Goal: Task Accomplishment & Management: Complete application form

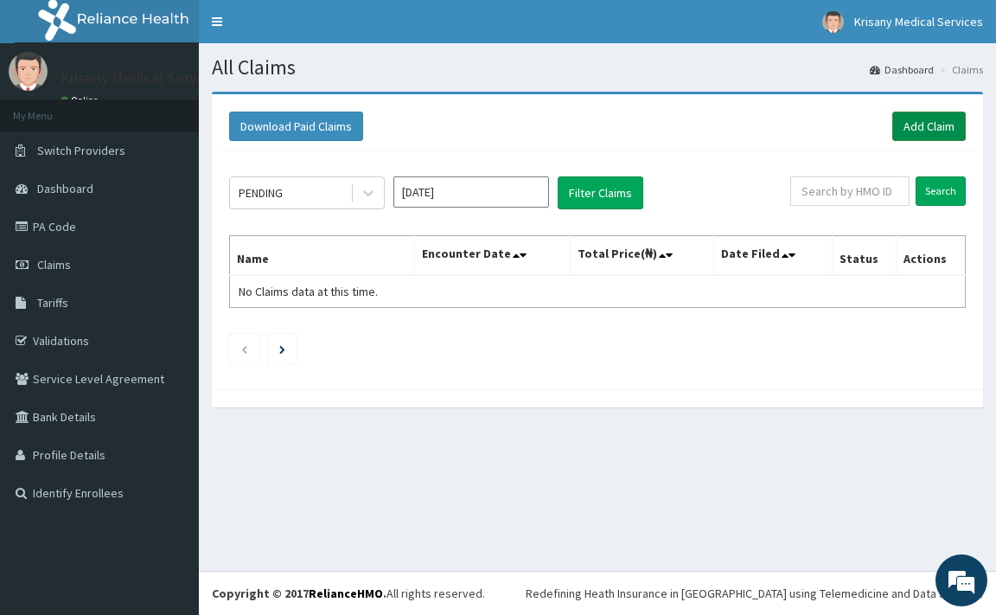
click at [915, 120] on link "Add Claim" at bounding box center [928, 126] width 73 height 29
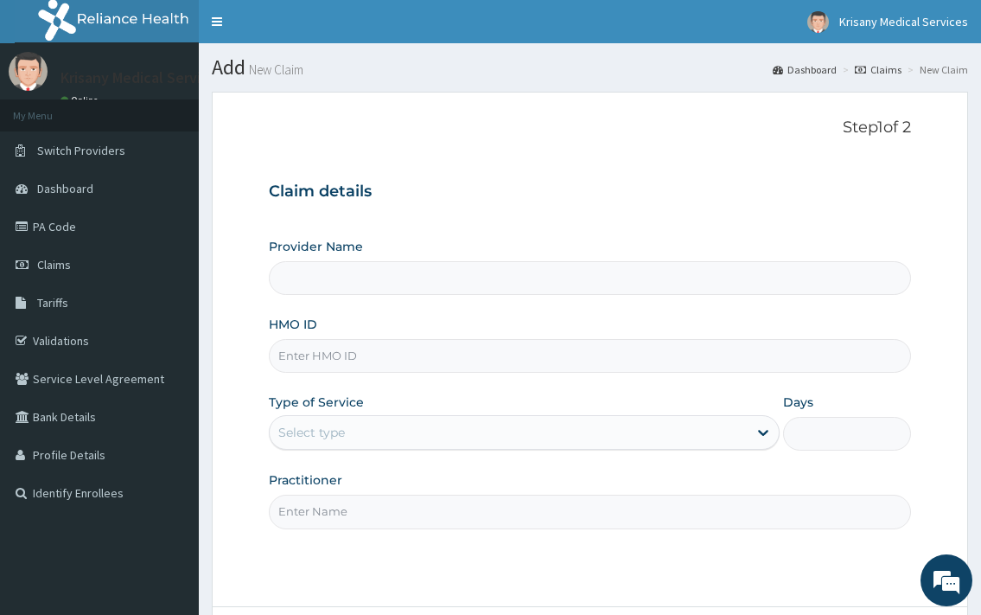
type input "Krisany Medical Services"
click at [333, 355] on input "HMO ID" at bounding box center [589, 356] width 641 height 34
type input "gsv/10625/A"
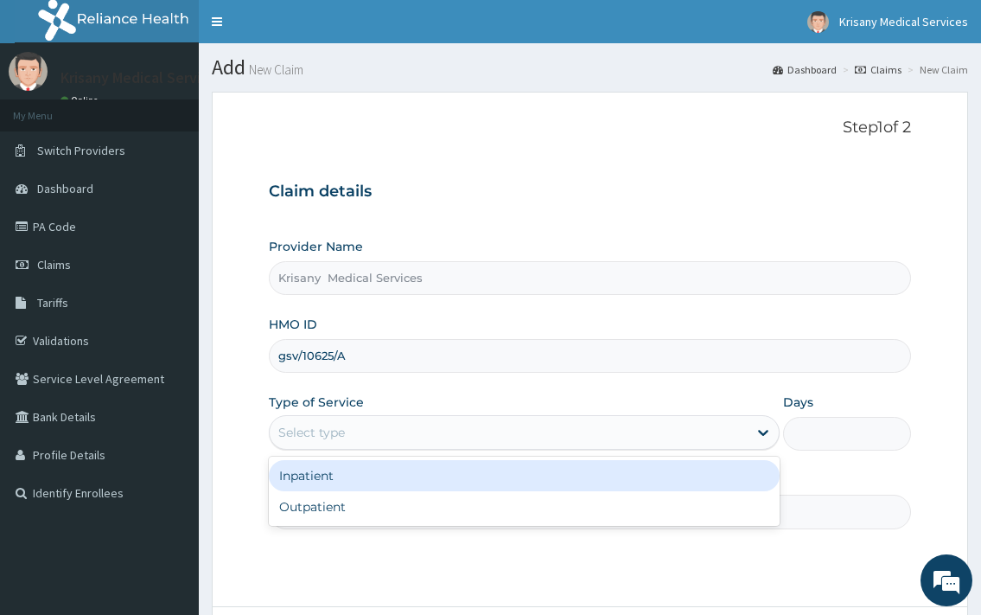
click at [393, 428] on div "Select type" at bounding box center [508, 432] width 477 height 28
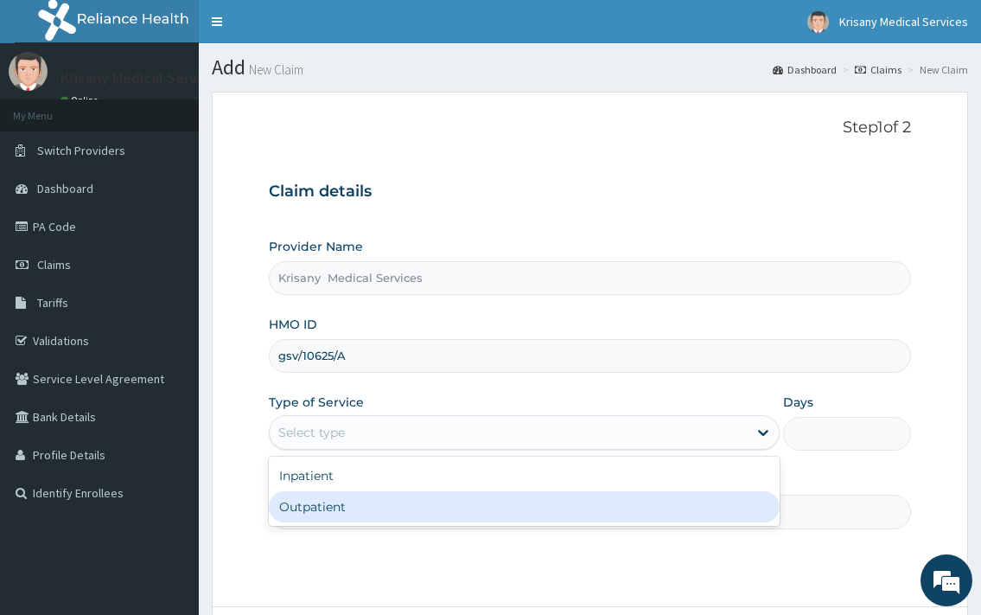
click at [339, 508] on div "Outpatient" at bounding box center [524, 506] width 510 height 31
type input "1"
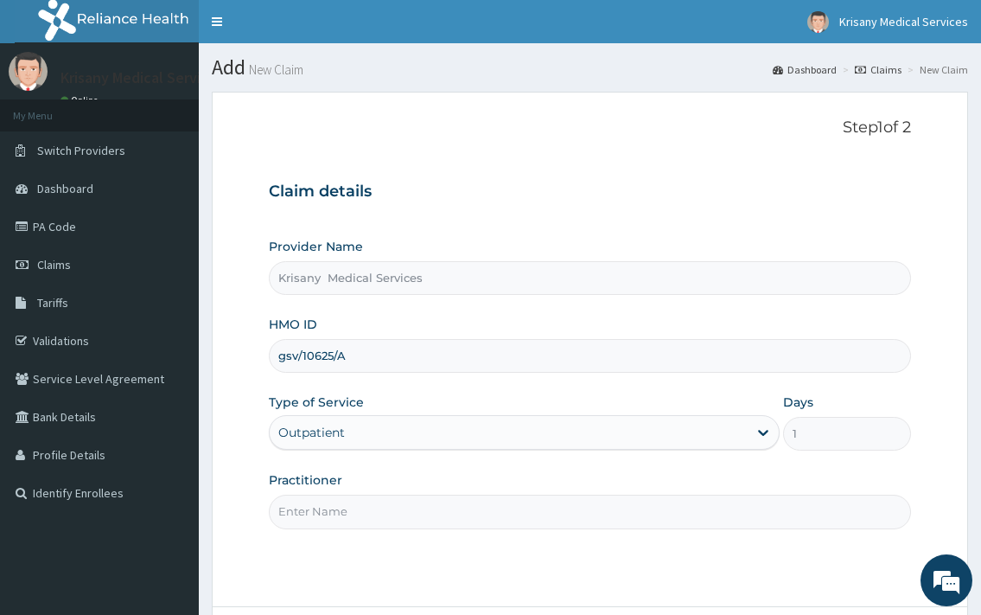
click at [371, 508] on input "Practitioner" at bounding box center [589, 511] width 641 height 34
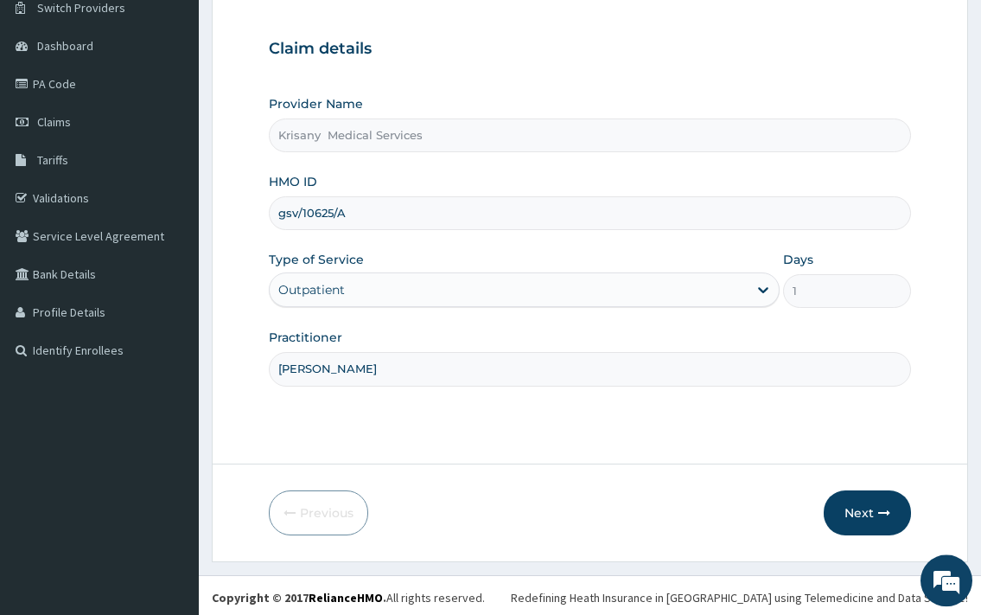
scroll to position [147, 0]
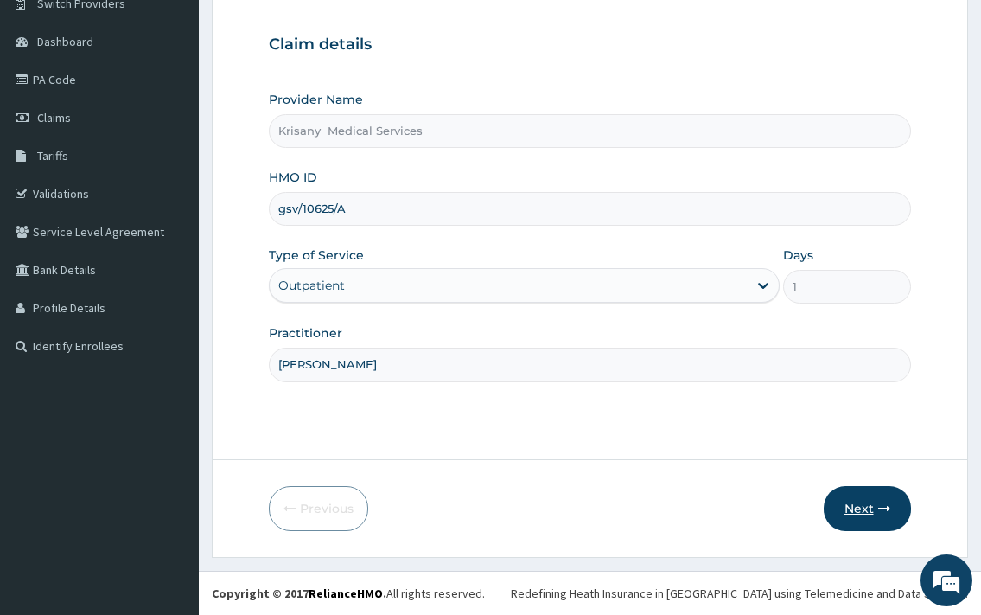
type input "[PERSON_NAME]"
click at [866, 507] on button "Next" at bounding box center [867, 508] width 87 height 45
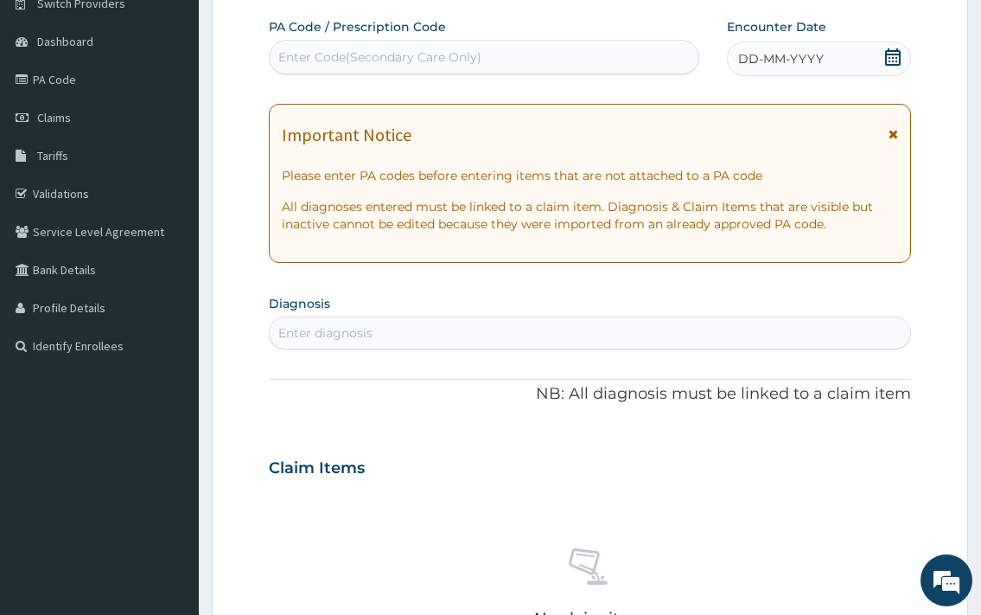
scroll to position [0, 0]
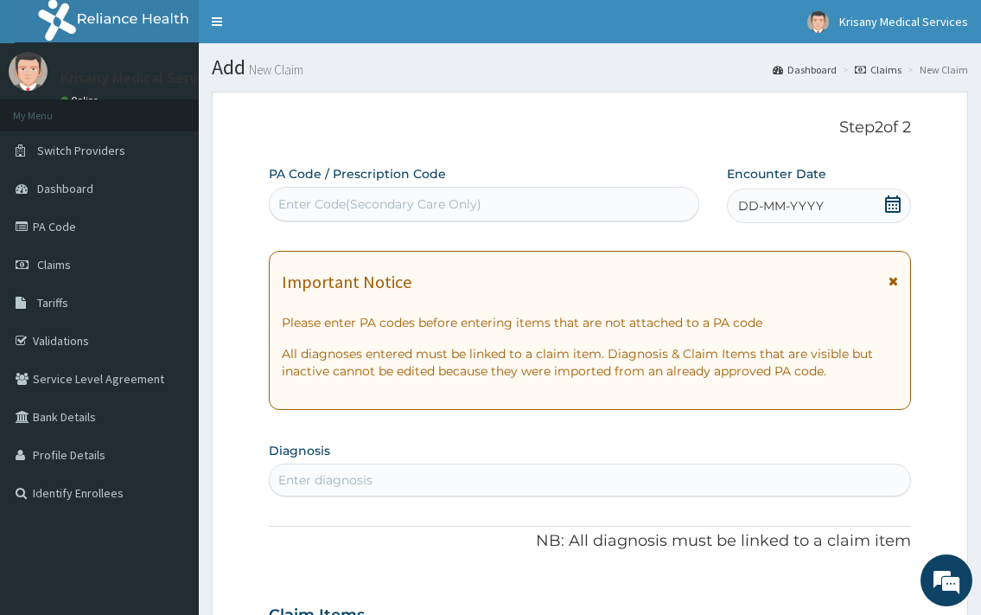
click at [372, 200] on div "Enter Code(Secondary Care Only)" at bounding box center [379, 203] width 203 height 17
click at [890, 212] on icon at bounding box center [893, 203] width 16 height 17
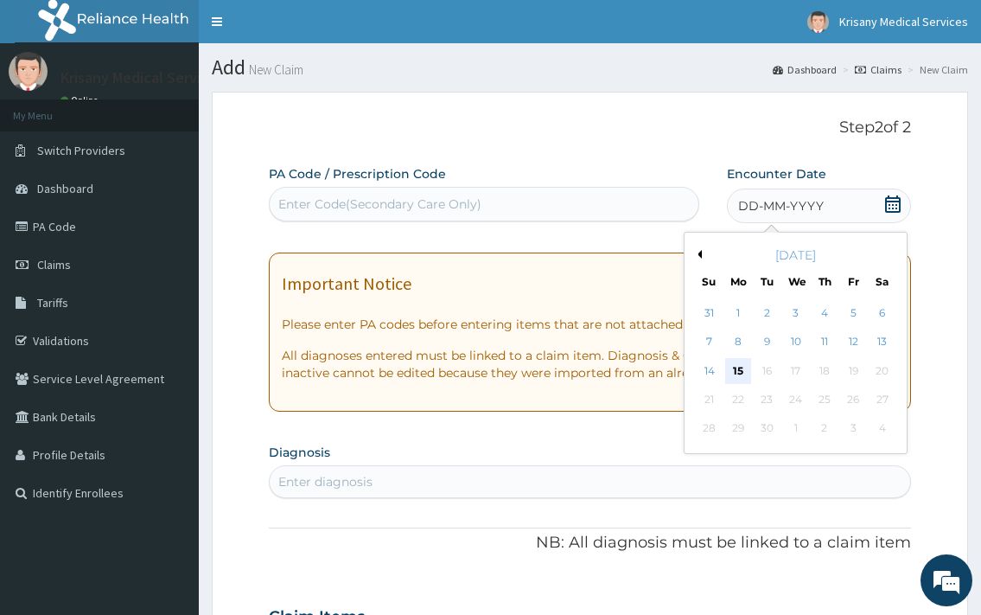
click at [732, 369] on div "15" at bounding box center [737, 371] width 26 height 26
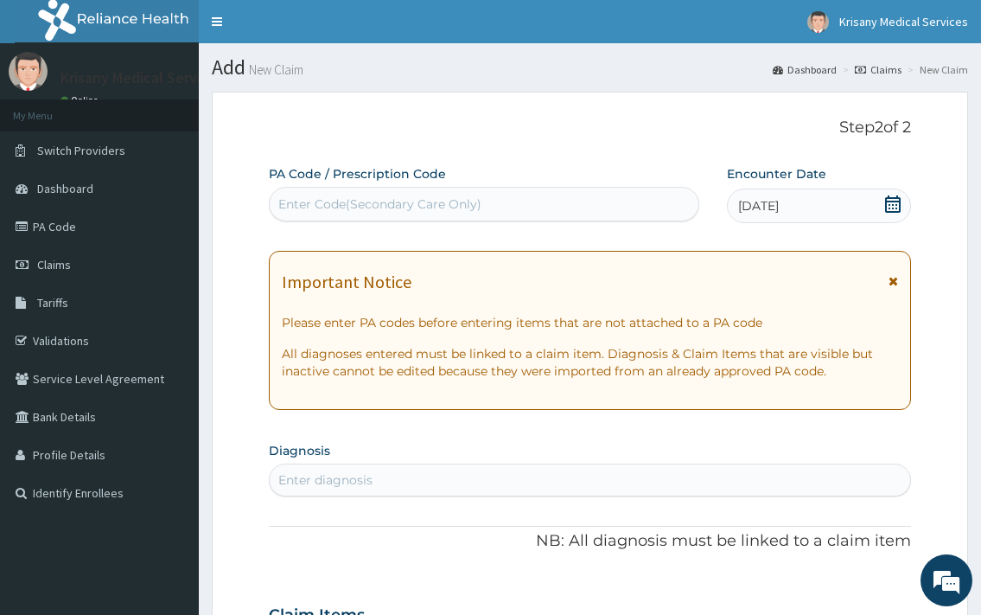
click at [888, 208] on icon at bounding box center [892, 203] width 17 height 17
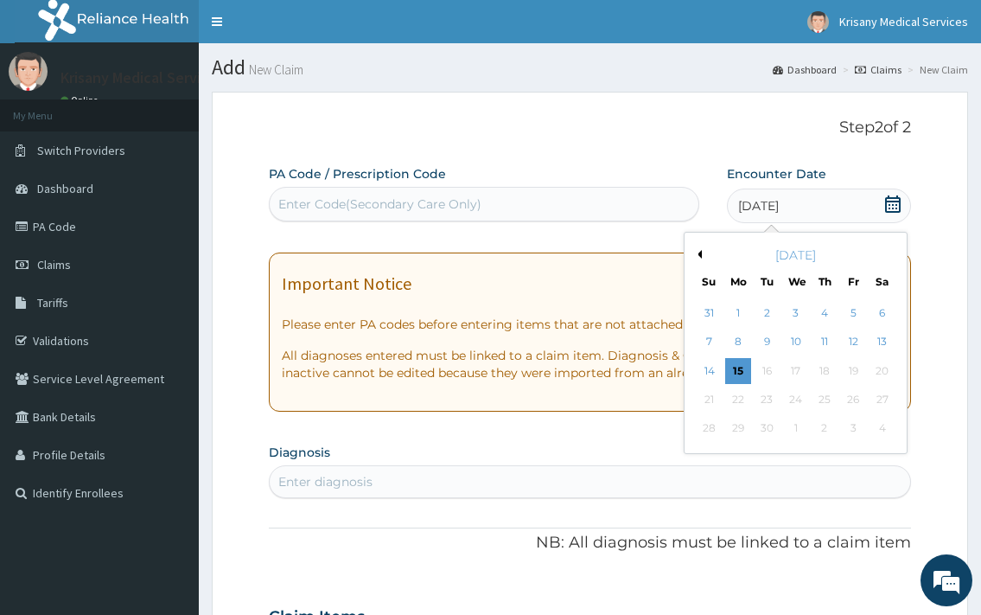
click at [934, 256] on div "Previous Month [DATE] Su Mo Tu We Th Fr Sa 31 1 2 3 4 5 6 7 8 9 10 11 12 13 14 …" at bounding box center [831, 345] width 294 height 226
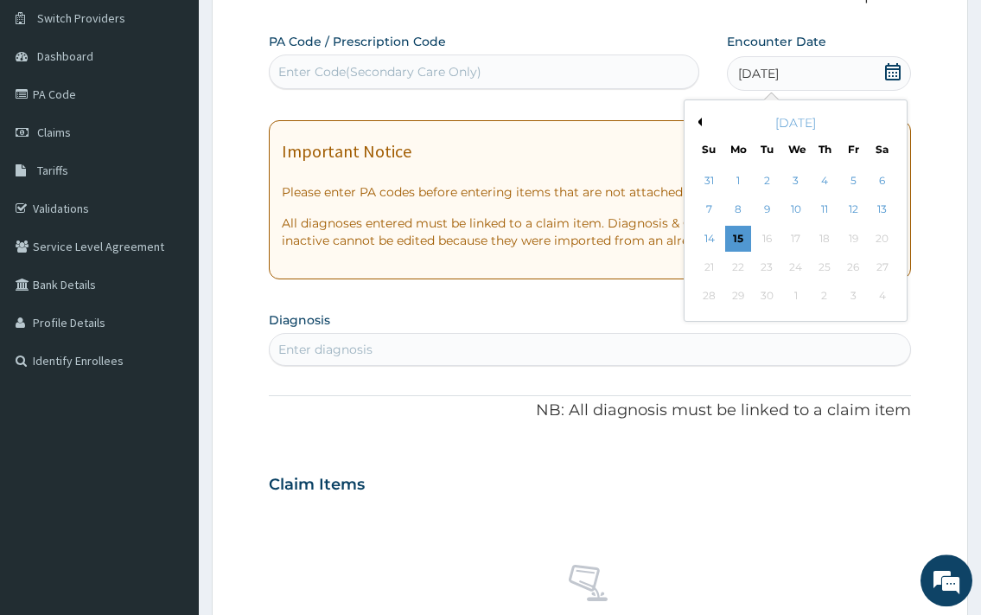
scroll to position [176, 0]
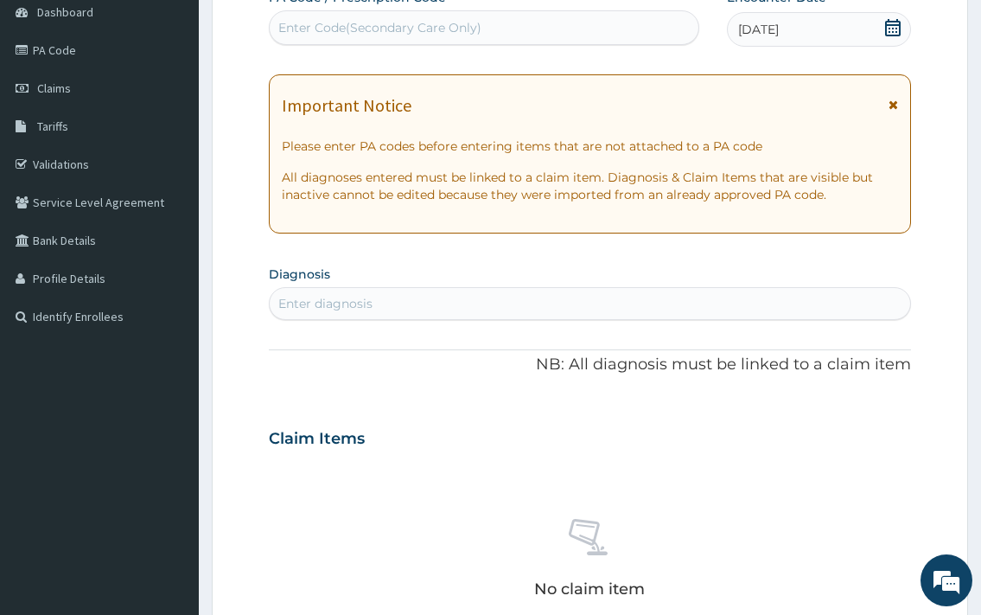
click at [348, 305] on div "Enter diagnosis" at bounding box center [325, 303] width 94 height 17
type input "[PERSON_NAME]"
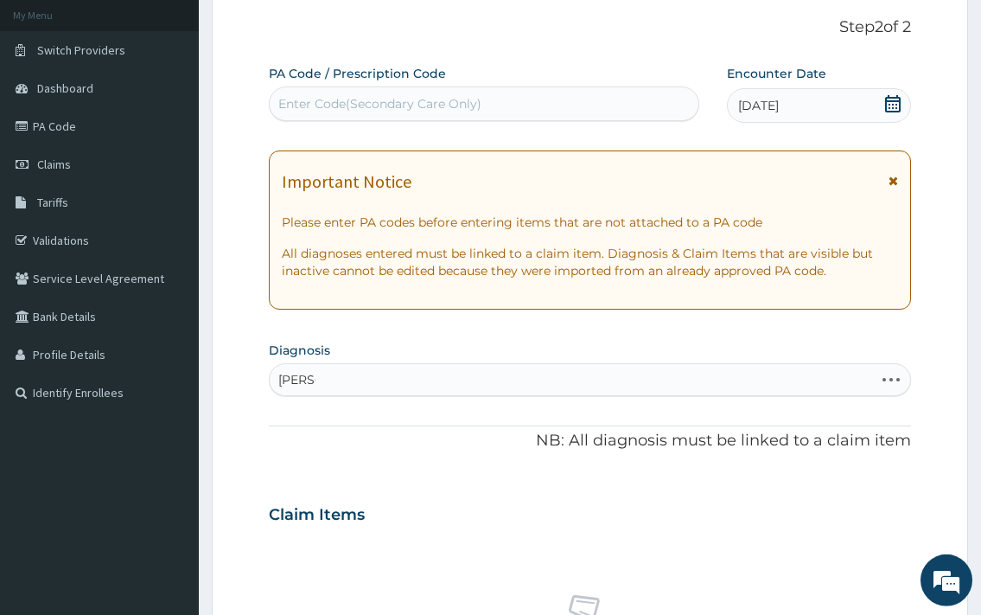
scroll to position [88, 0]
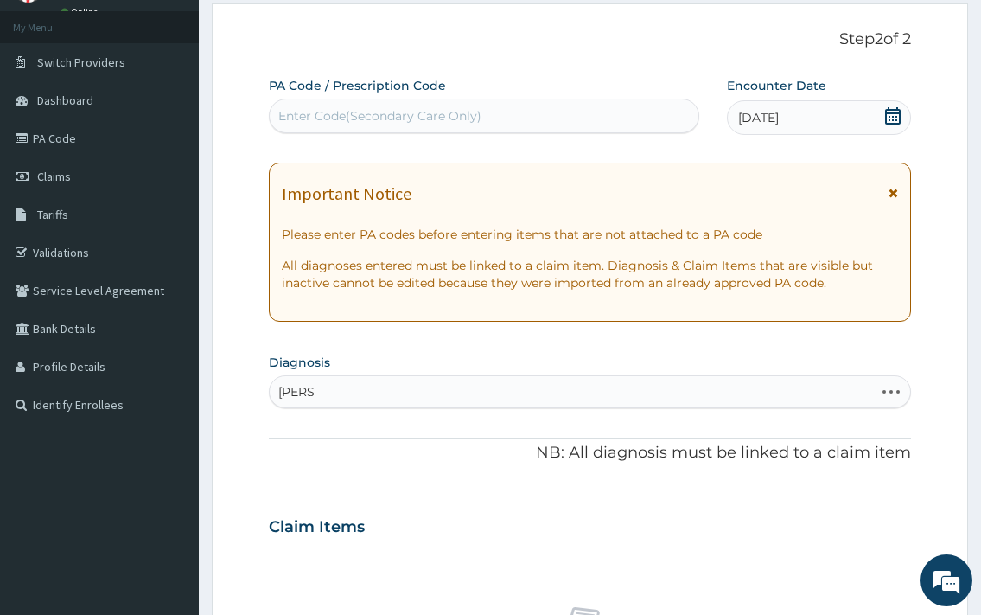
click at [380, 392] on div "[PERSON_NAME] [PERSON_NAME]" at bounding box center [571, 392] width 603 height 28
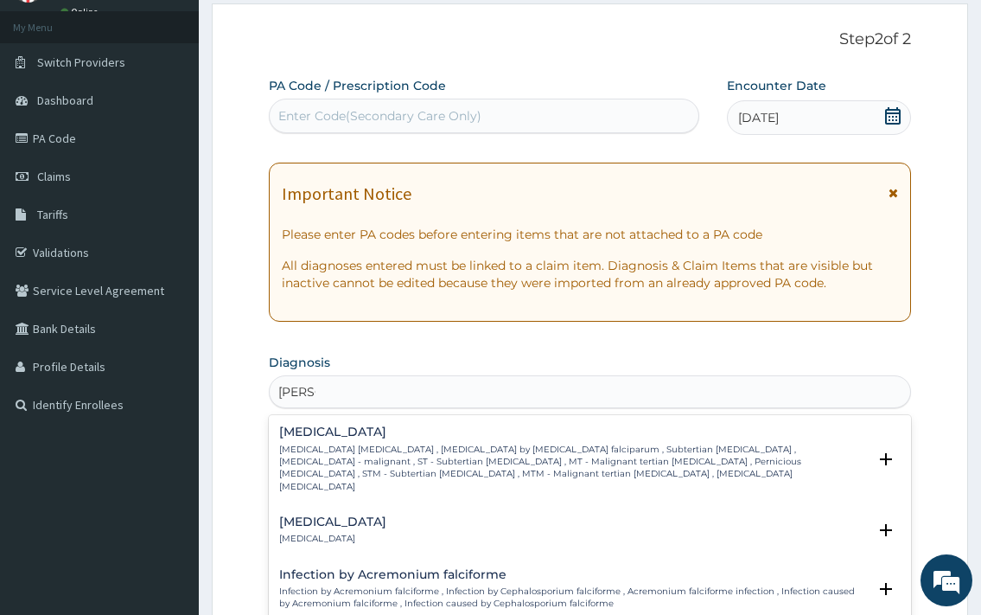
click at [360, 433] on h4 "[MEDICAL_DATA]" at bounding box center [572, 431] width 587 height 13
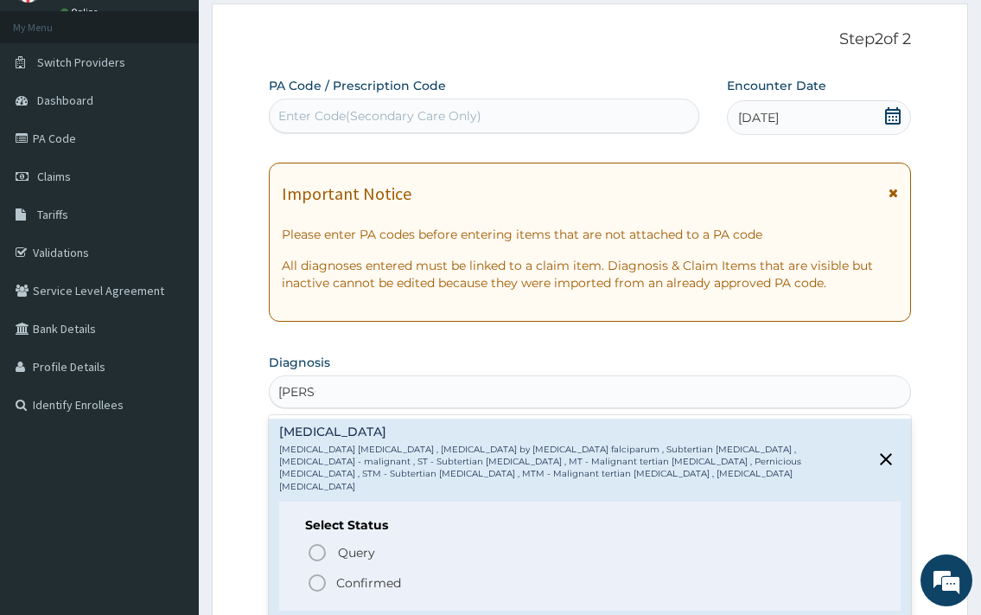
click at [371, 559] on div "Query Query covers suspected (?), Keep in view (kiv), Ruled out (r/o) Confirmed" at bounding box center [589, 566] width 569 height 53
click at [405, 576] on span "Confirmed" at bounding box center [590, 582] width 567 height 21
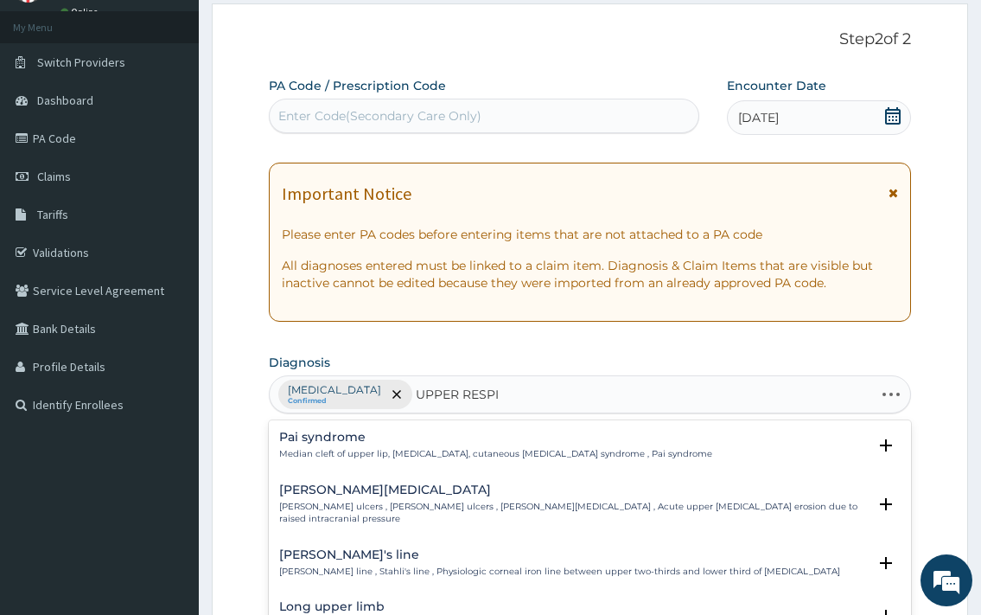
type input "UPPER RESPIR"
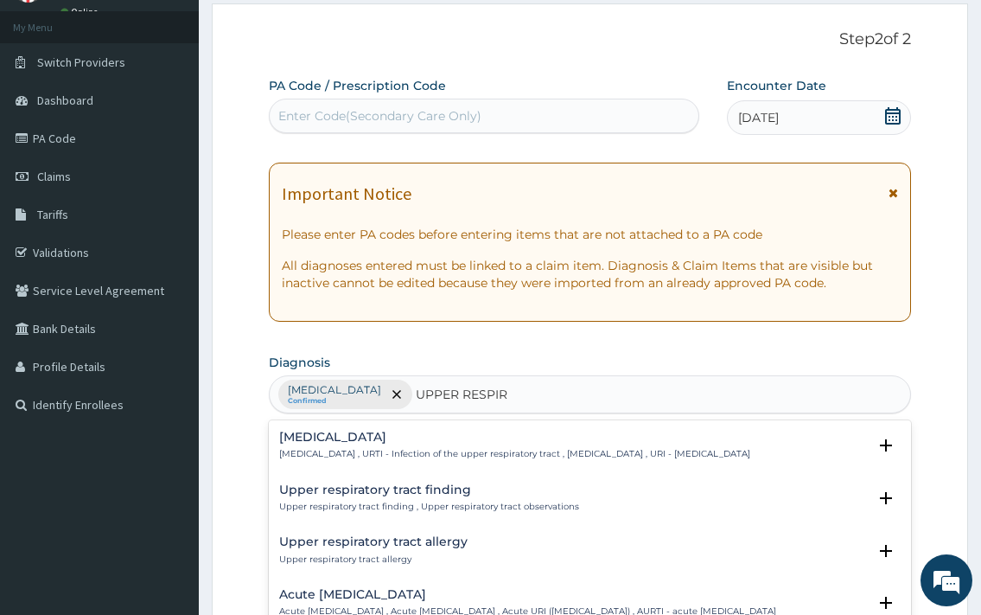
click at [391, 431] on h4 "[MEDICAL_DATA]" at bounding box center [514, 437] width 471 height 13
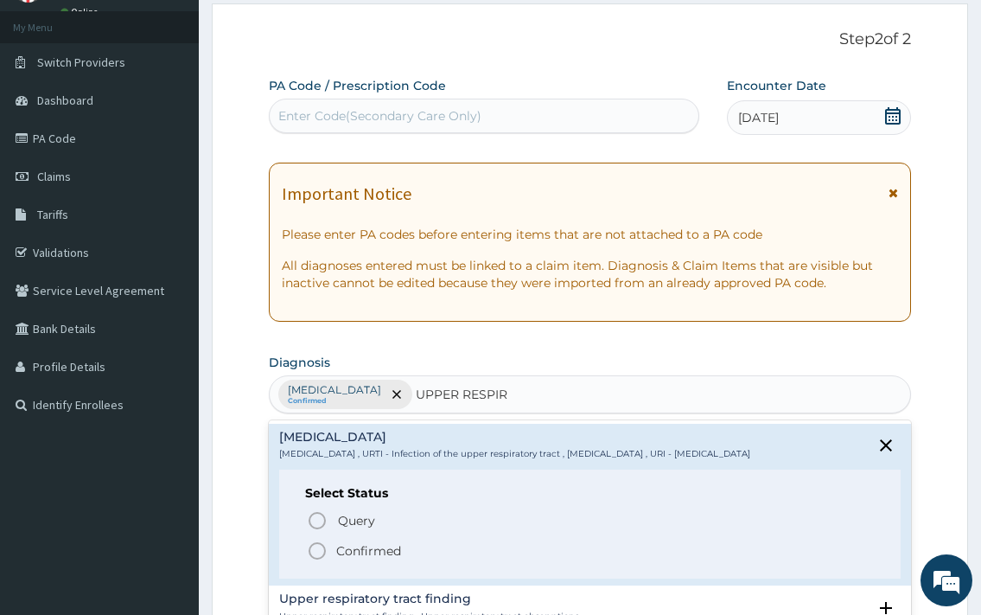
click at [391, 559] on p "Confirmed" at bounding box center [368, 550] width 65 height 17
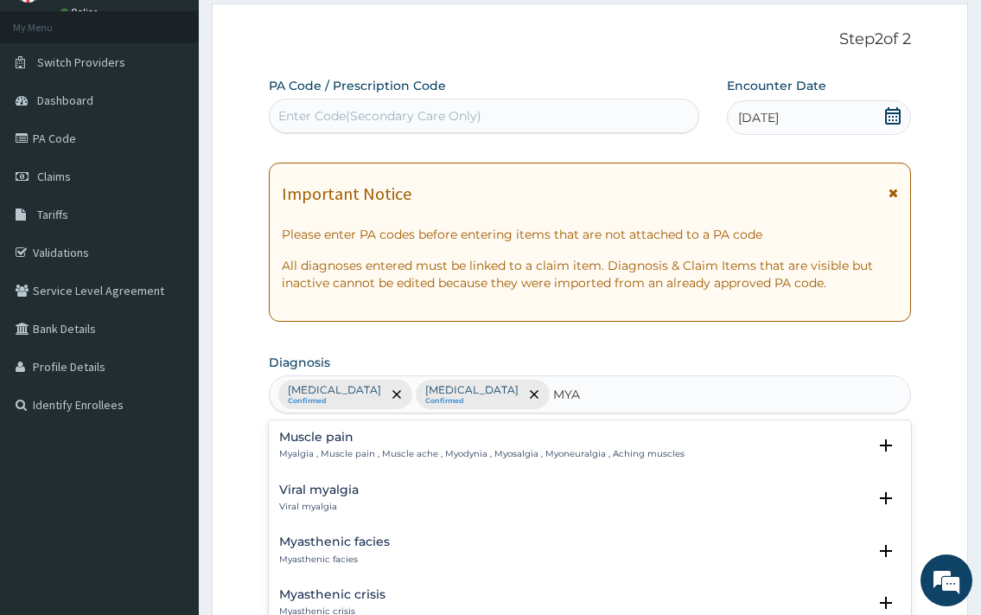
type input "MYAL"
click at [328, 431] on h4 "Muscle pain" at bounding box center [481, 437] width 405 height 13
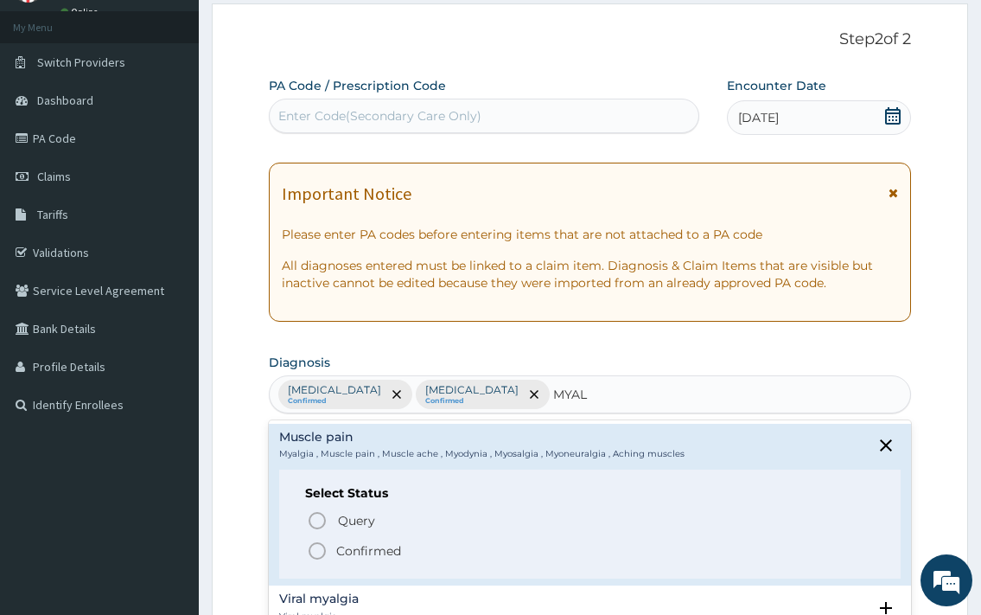
drag, startPoint x: 369, startPoint y: 540, endPoint x: 386, endPoint y: 541, distance: 17.3
click at [370, 540] on div "Query Query covers suspected (?), Keep in view (kiv), Ruled out (r/o) Confirmed" at bounding box center [589, 534] width 569 height 53
click at [366, 550] on p "Confirmed" at bounding box center [368, 550] width 65 height 17
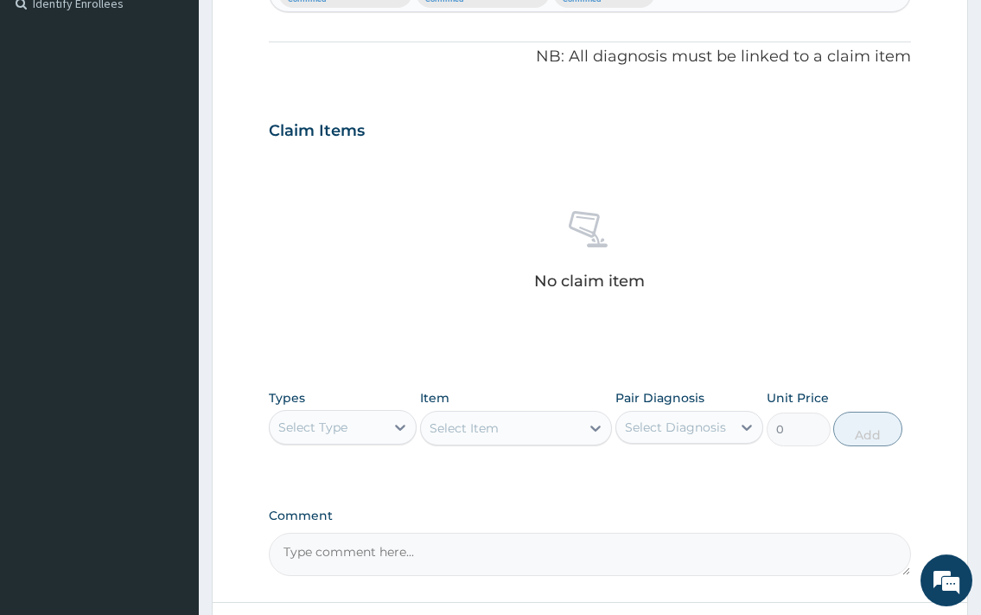
scroll to position [529, 0]
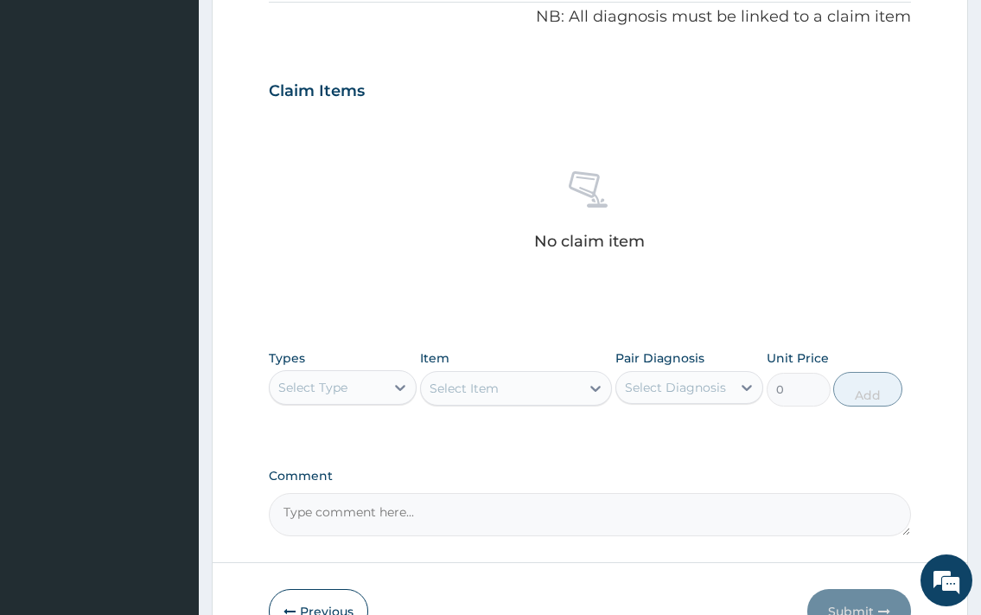
click at [365, 396] on div "Select Type" at bounding box center [327, 387] width 115 height 28
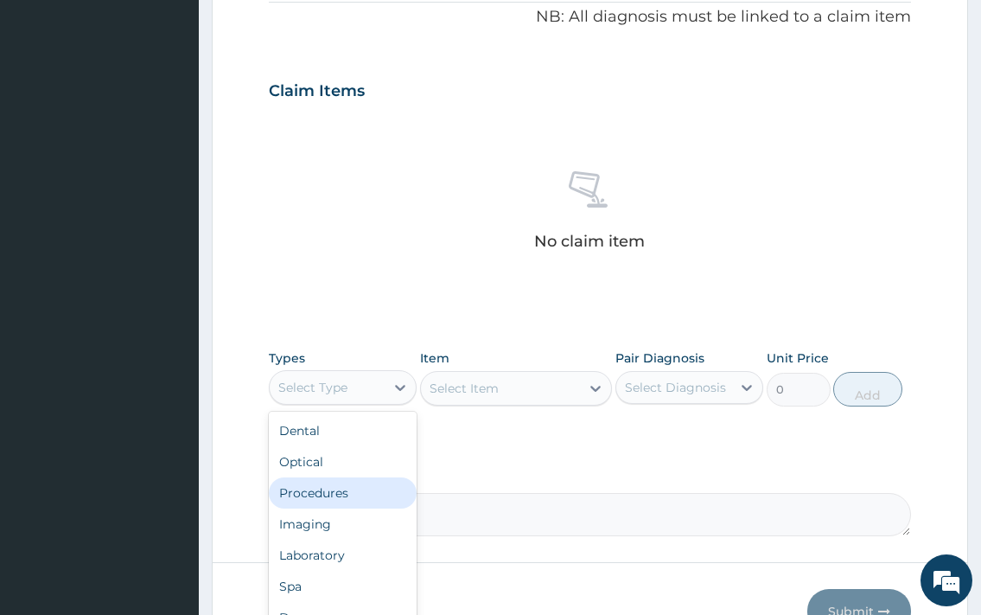
click at [335, 488] on div "Procedures" at bounding box center [343, 492] width 148 height 31
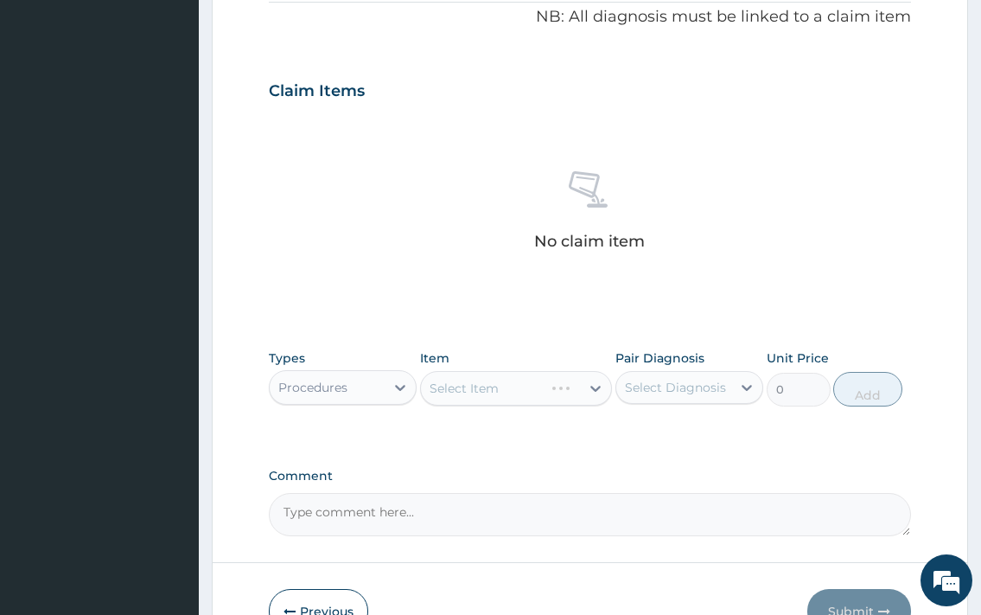
click at [506, 367] on div "Item Select Item" at bounding box center [516, 377] width 193 height 57
click at [468, 396] on div "Select Item" at bounding box center [516, 388] width 193 height 35
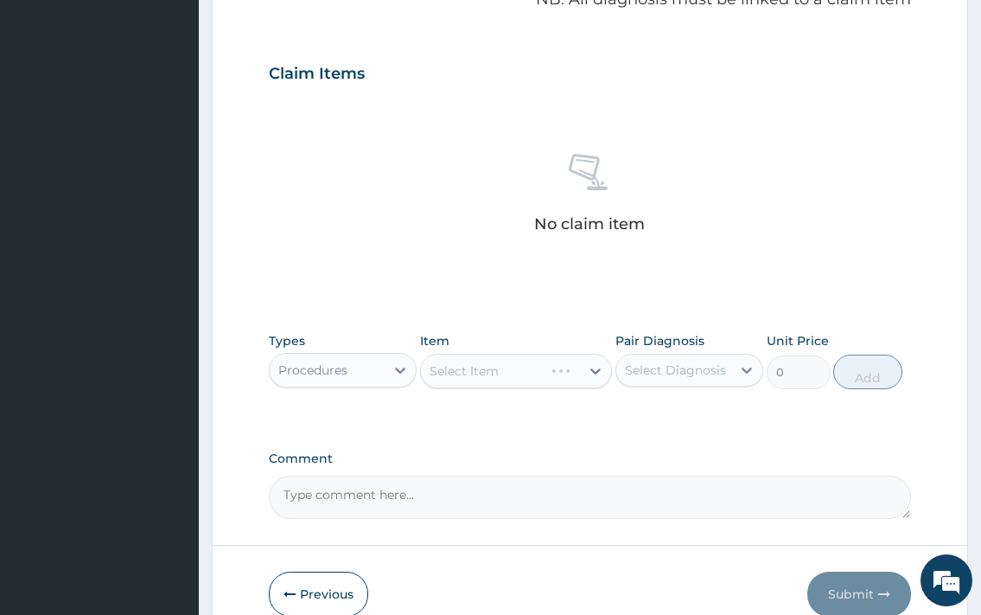
scroll to position [617, 0]
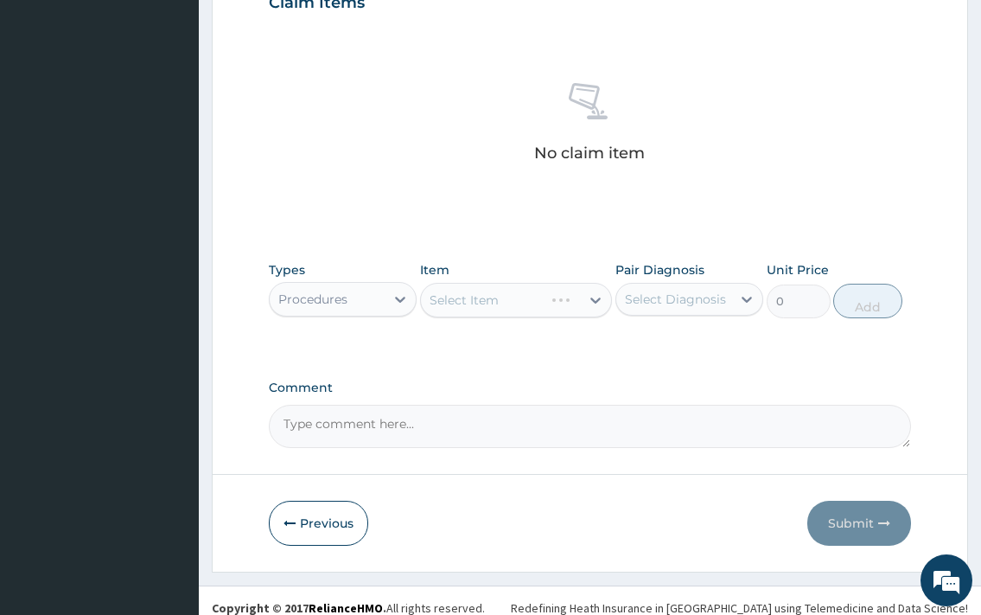
click at [526, 304] on div "Select Item" at bounding box center [516, 300] width 193 height 35
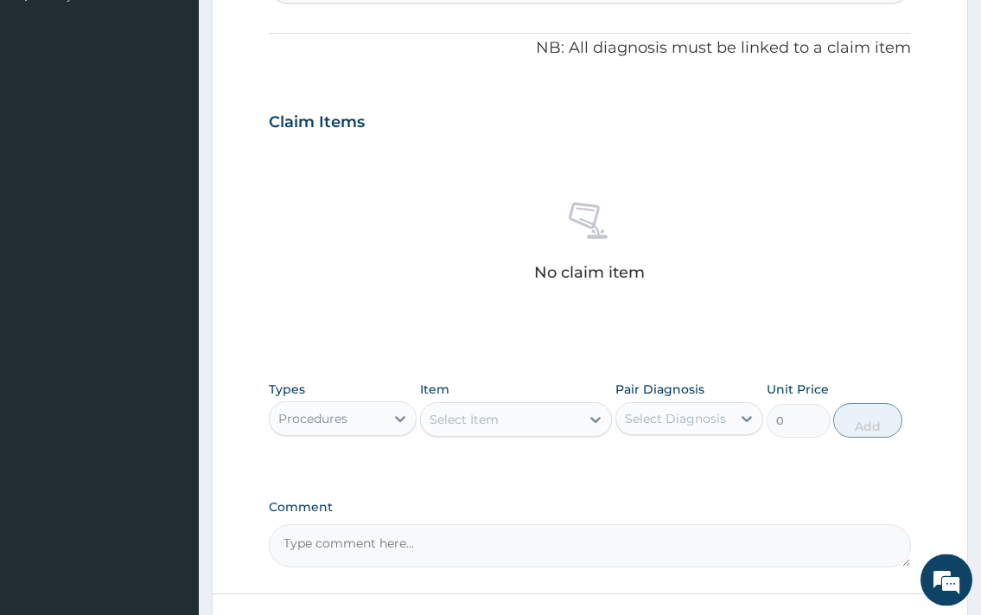
scroll to position [529, 0]
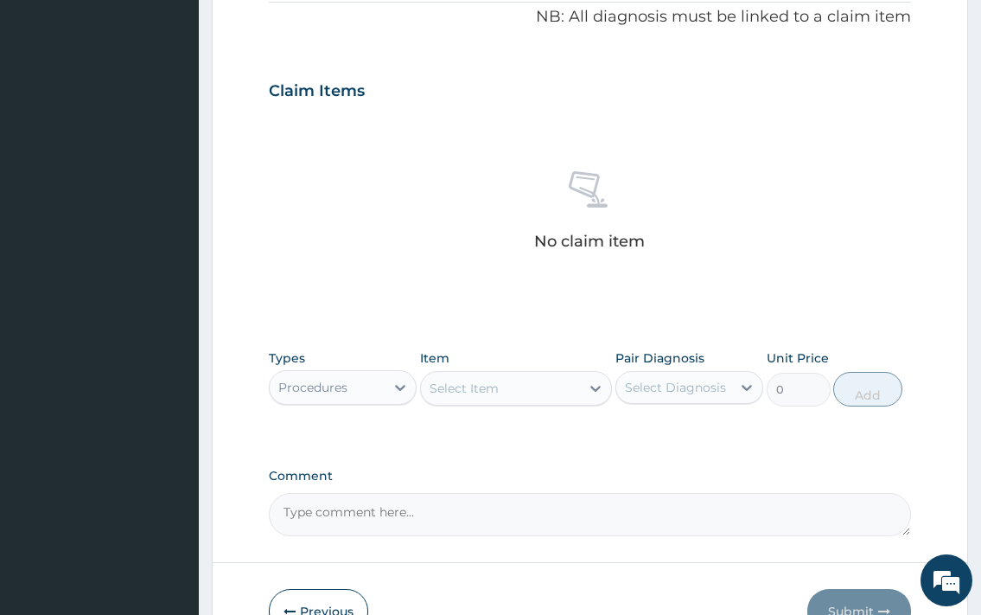
click at [497, 383] on div "Select Item" at bounding box center [464, 388] width 69 height 17
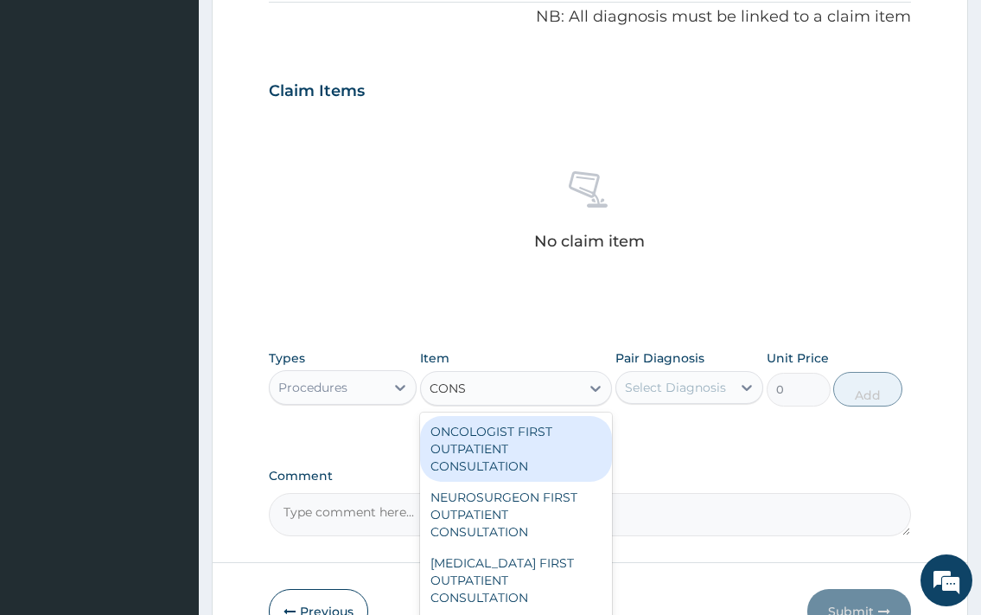
type input "CONSU"
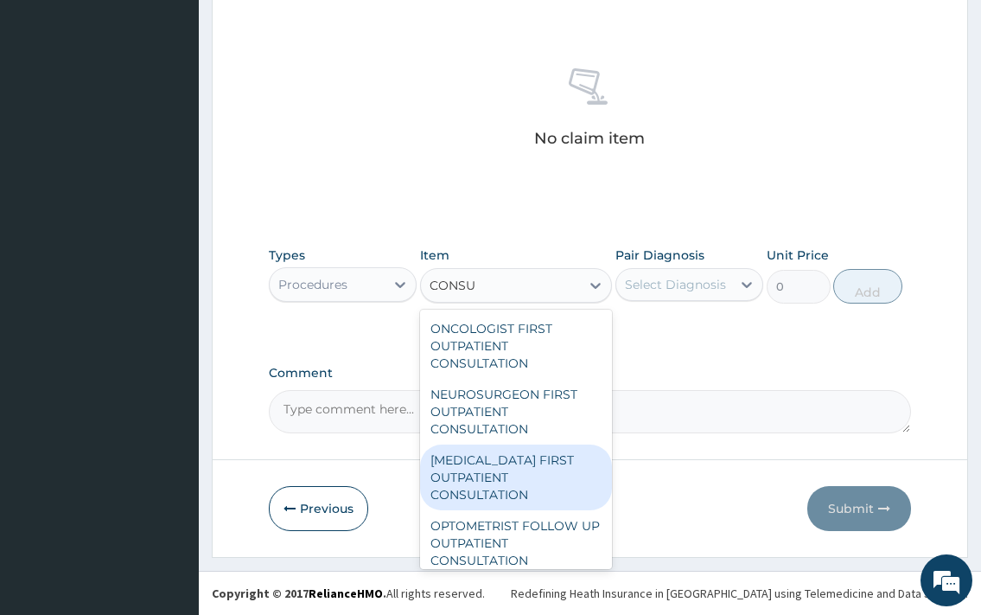
scroll to position [187, 0]
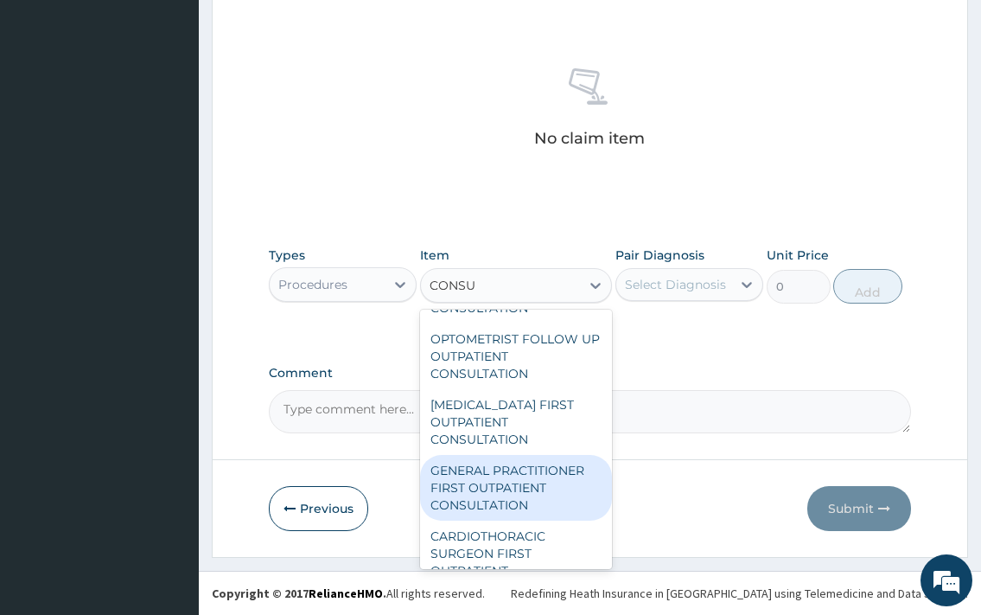
click at [554, 482] on div "GENERAL PRACTITIONER FIRST OUTPATIENT CONSULTATION" at bounding box center [516, 488] width 193 height 66
type input "3750"
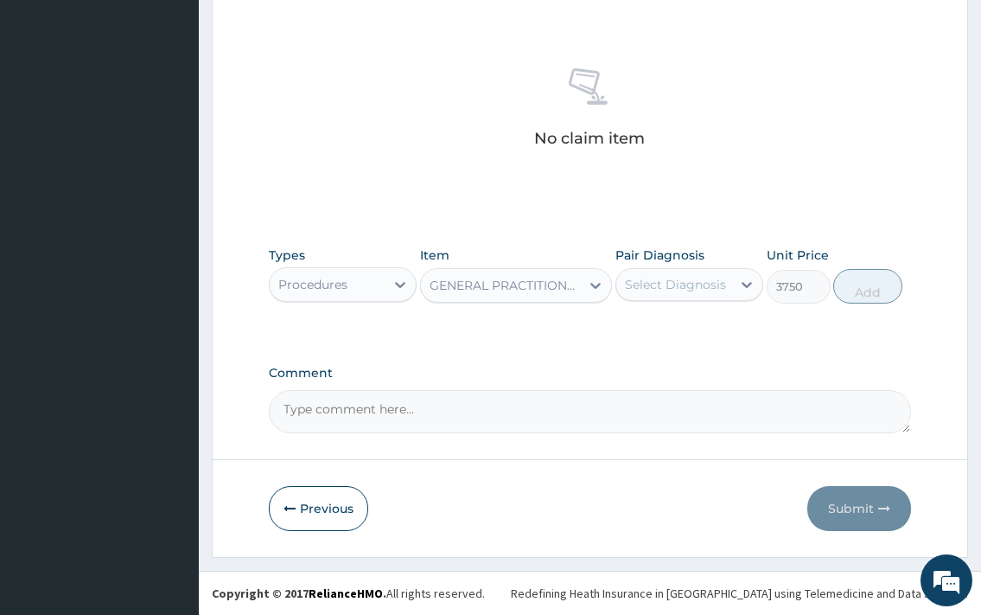
click at [662, 281] on div "Select Diagnosis" at bounding box center [675, 284] width 101 height 17
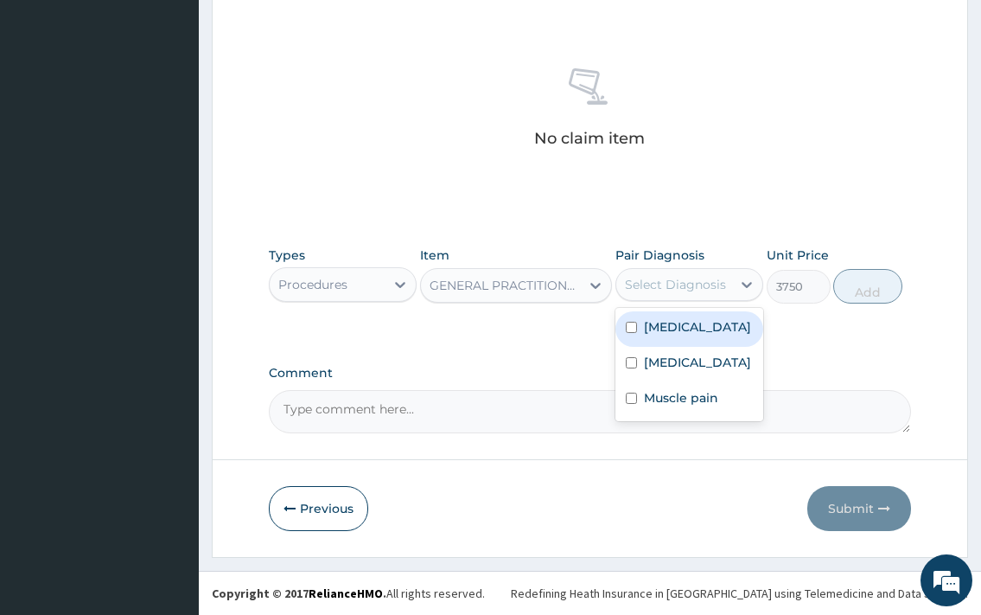
click at [677, 325] on label "[MEDICAL_DATA]" at bounding box center [697, 326] width 107 height 17
checkbox input "true"
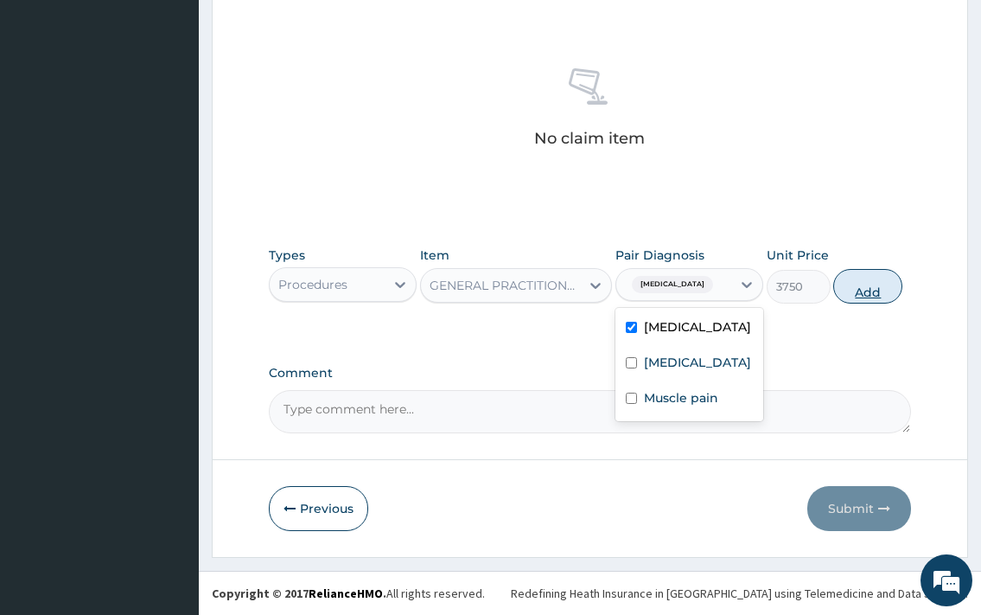
click at [864, 280] on button "Add" at bounding box center [867, 286] width 69 height 35
type input "0"
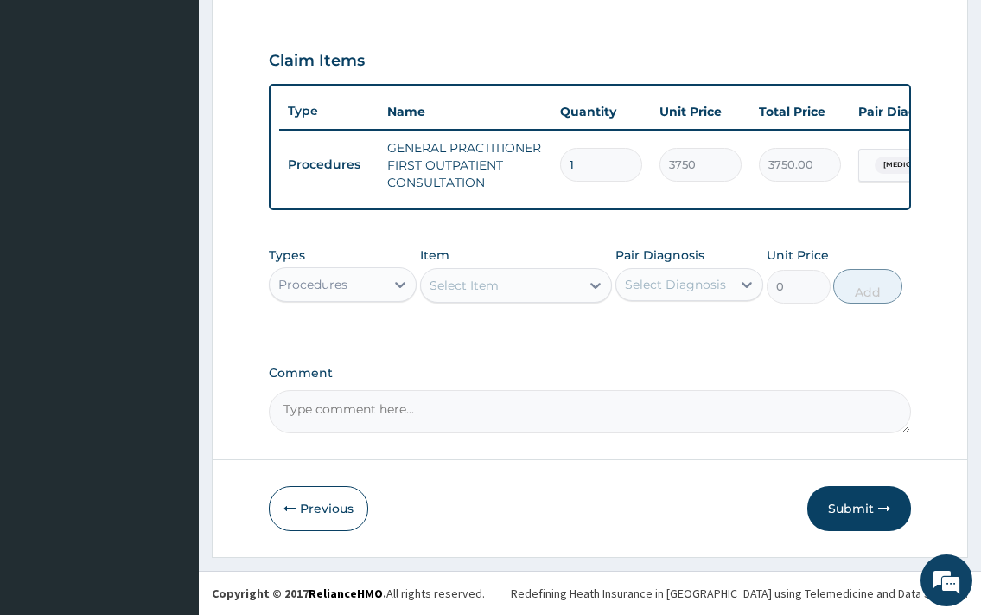
scroll to position [574, 0]
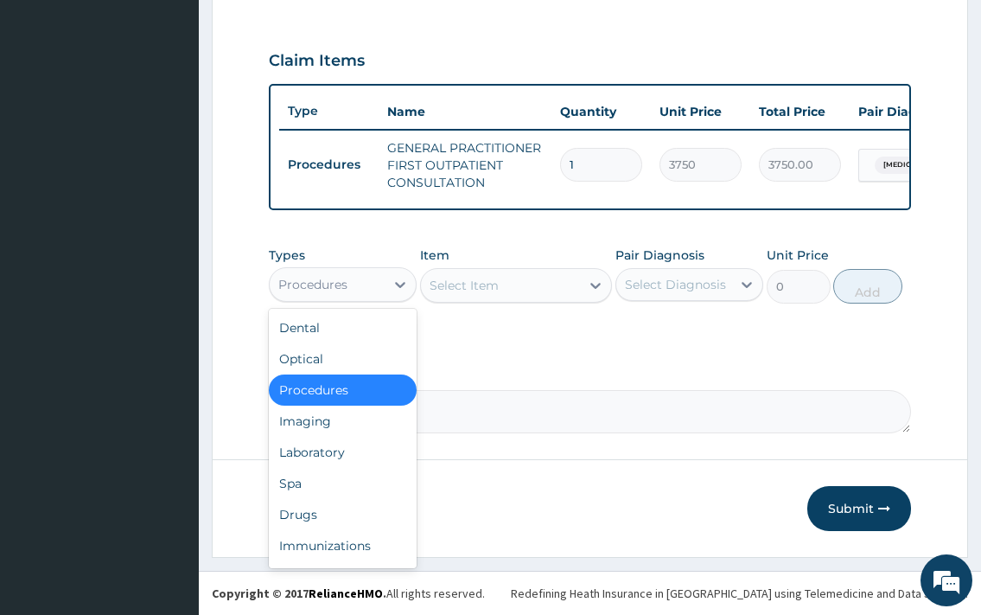
click at [359, 289] on div "Procedures" at bounding box center [327, 285] width 115 height 28
click at [341, 443] on div "Laboratory" at bounding box center [343, 452] width 148 height 31
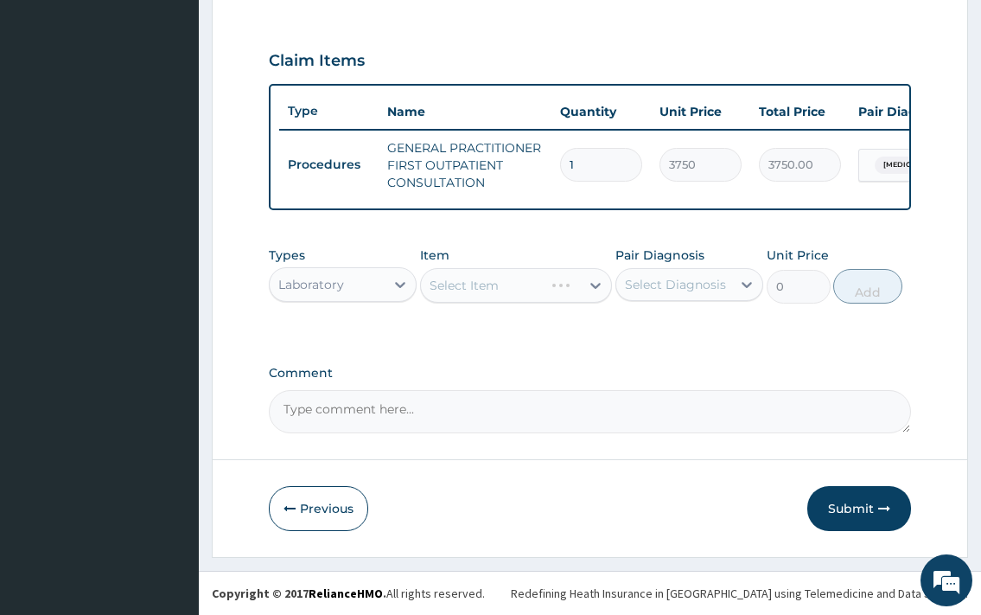
click at [537, 290] on div "Select Item" at bounding box center [516, 285] width 193 height 35
click at [559, 290] on div "Select Item" at bounding box center [516, 285] width 193 height 35
click at [508, 273] on div "Select Item" at bounding box center [501, 285] width 160 height 28
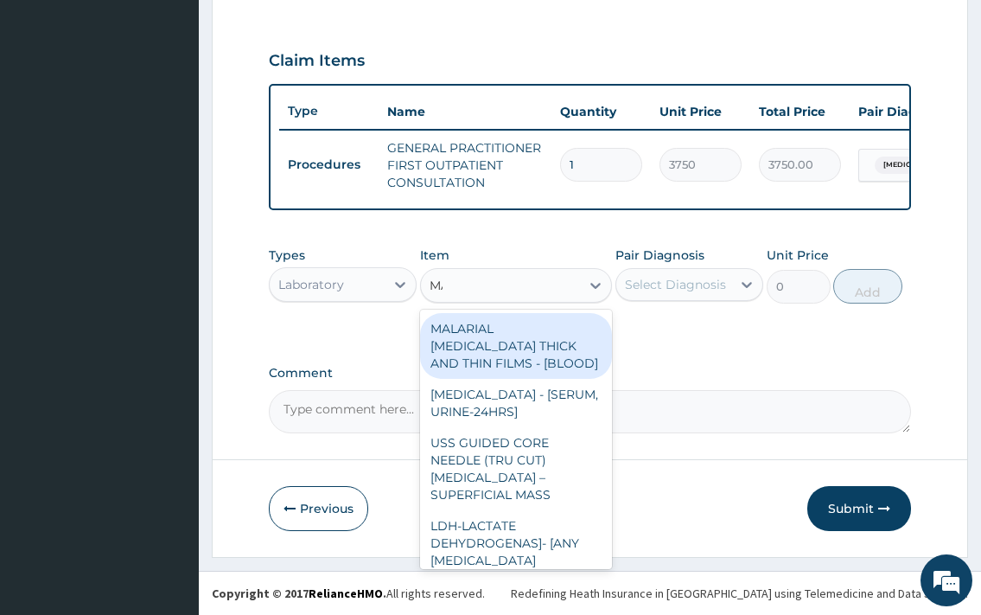
type input "MALA"
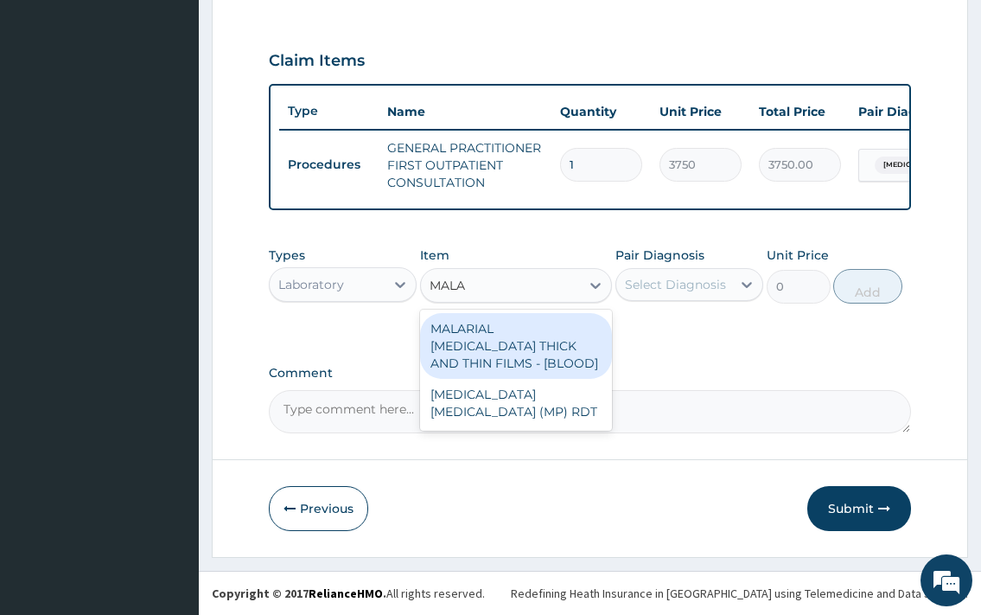
click at [567, 359] on div "MALARIAL [MEDICAL_DATA] THICK AND THIN FILMS - [BLOOD]" at bounding box center [516, 346] width 193 height 66
type input "2187.5"
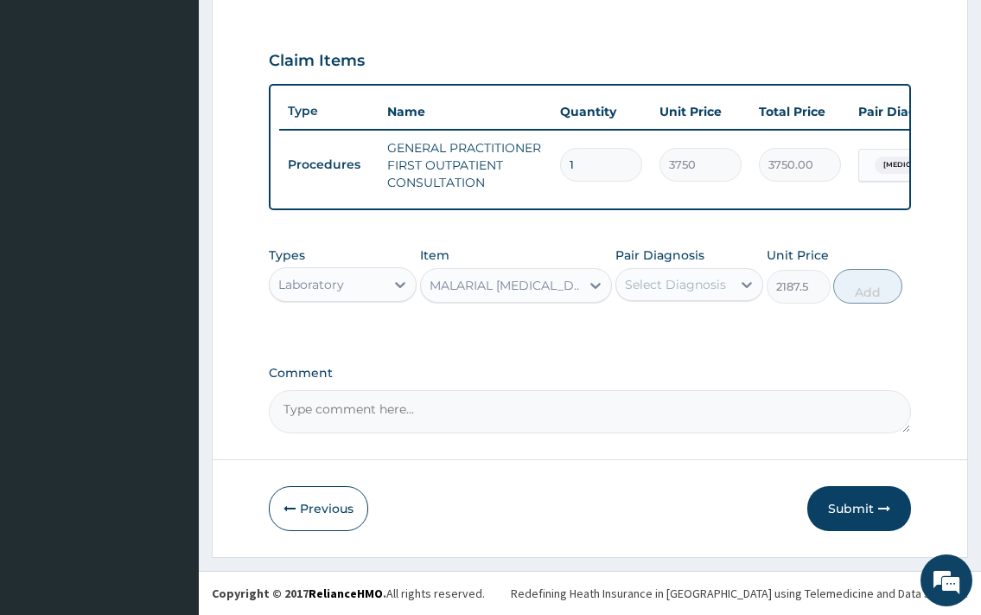
click at [689, 284] on div "Select Diagnosis" at bounding box center [675, 284] width 101 height 17
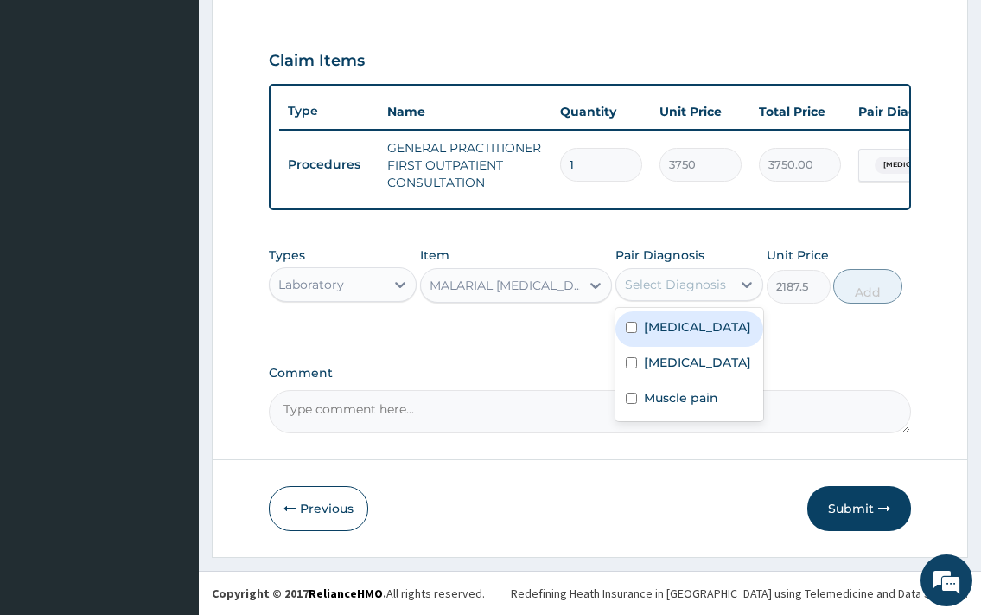
drag, startPoint x: 699, startPoint y: 339, endPoint x: 801, endPoint y: 303, distance: 108.3
click at [703, 335] on label "[MEDICAL_DATA]" at bounding box center [697, 326] width 107 height 17
checkbox input "true"
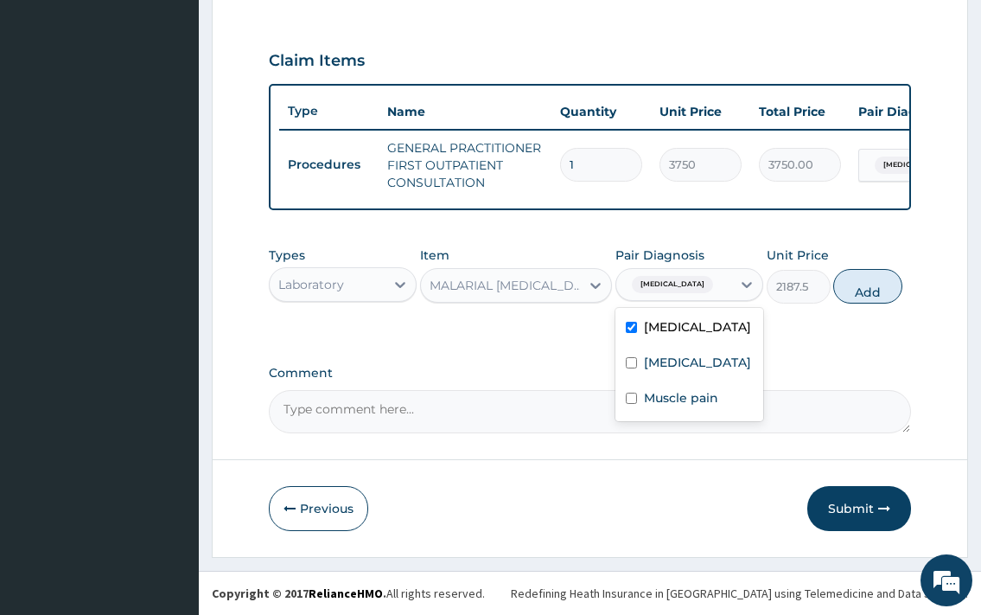
drag, startPoint x: 863, startPoint y: 290, endPoint x: 660, endPoint y: 323, distance: 205.1
click at [860, 290] on button "Add" at bounding box center [867, 286] width 69 height 35
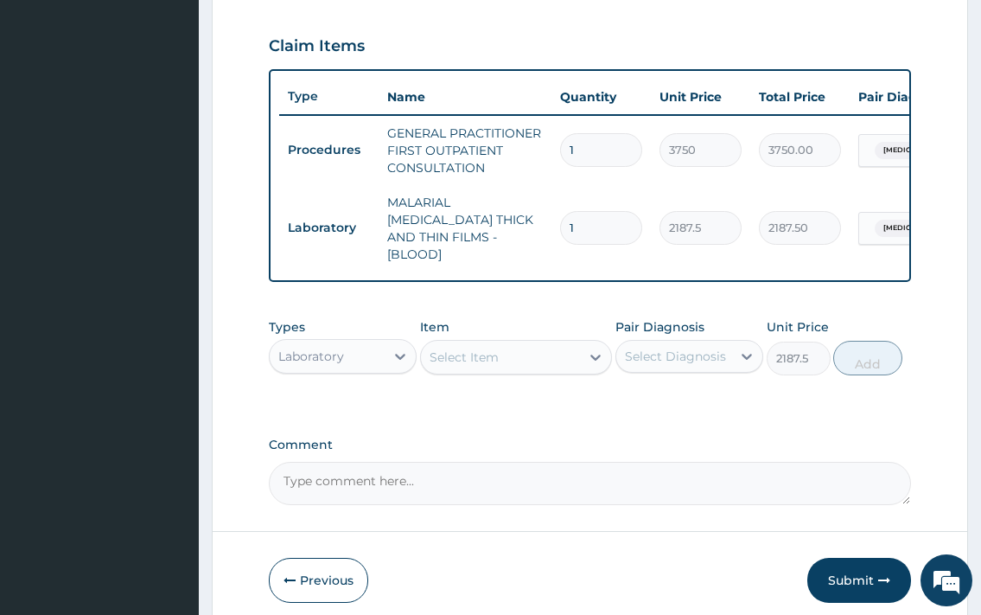
type input "0"
click at [491, 356] on div "Select Item" at bounding box center [464, 356] width 69 height 17
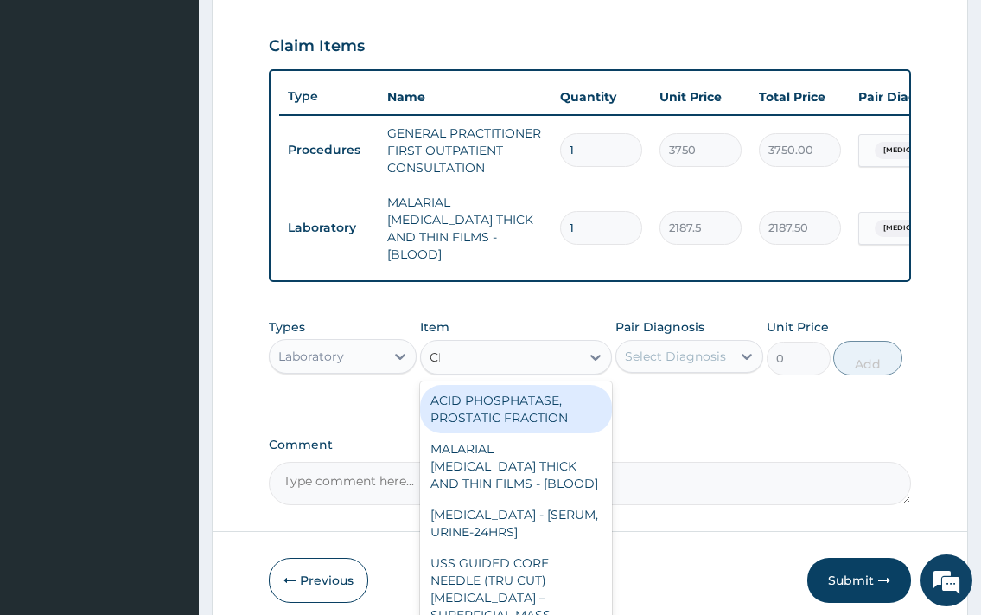
type input "CBC"
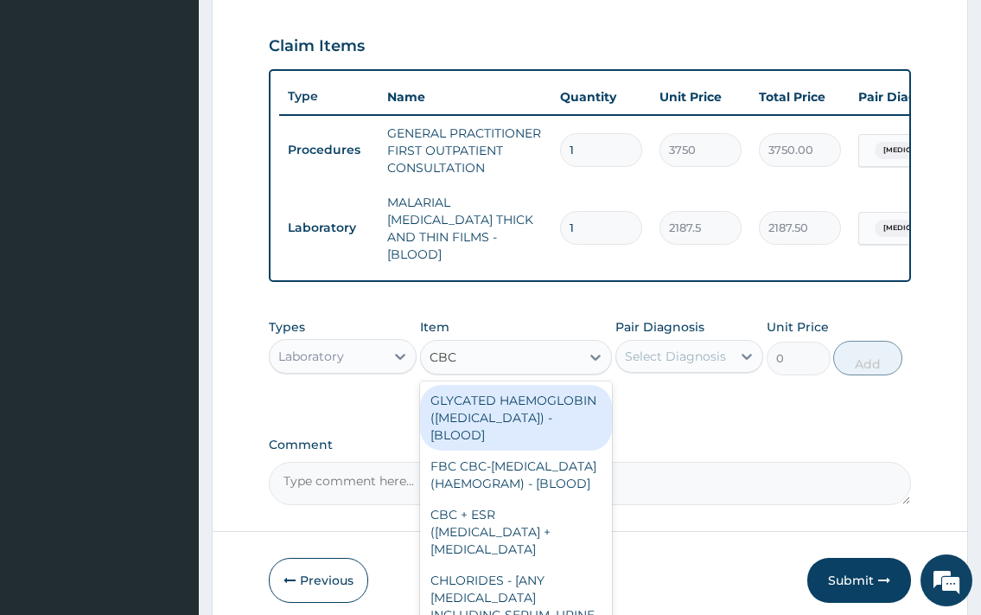
drag, startPoint x: 514, startPoint y: 419, endPoint x: 598, endPoint y: 406, distance: 84.9
click at [526, 419] on div "GLYCATED HAEMOGLOBIN ([MEDICAL_DATA]) - [BLOOD]" at bounding box center [516, 418] width 193 height 66
type input "13750"
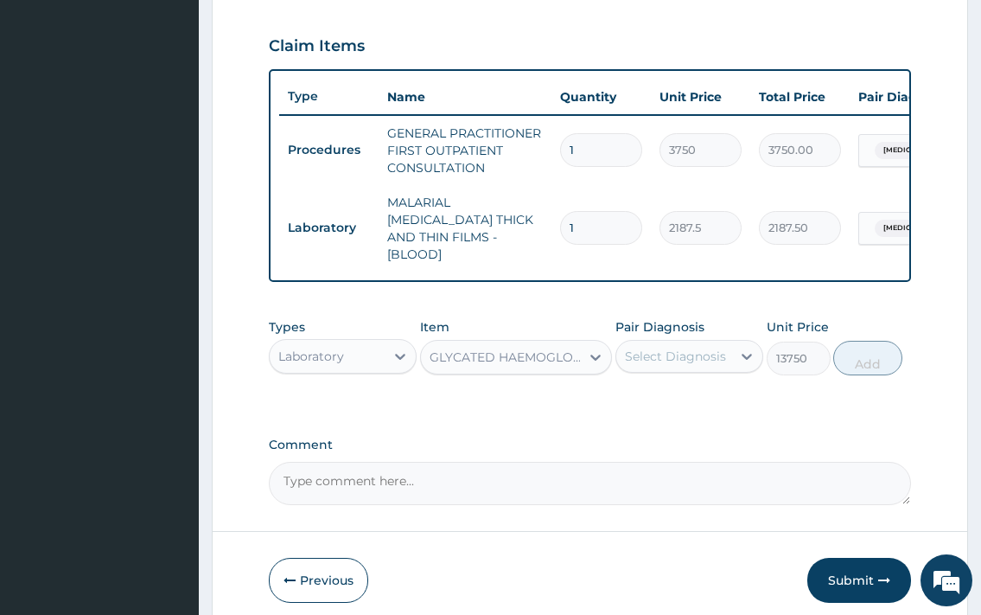
drag, startPoint x: 669, startPoint y: 351, endPoint x: 682, endPoint y: 375, distance: 27.5
click at [672, 351] on div "Select Diagnosis" at bounding box center [675, 356] width 101 height 17
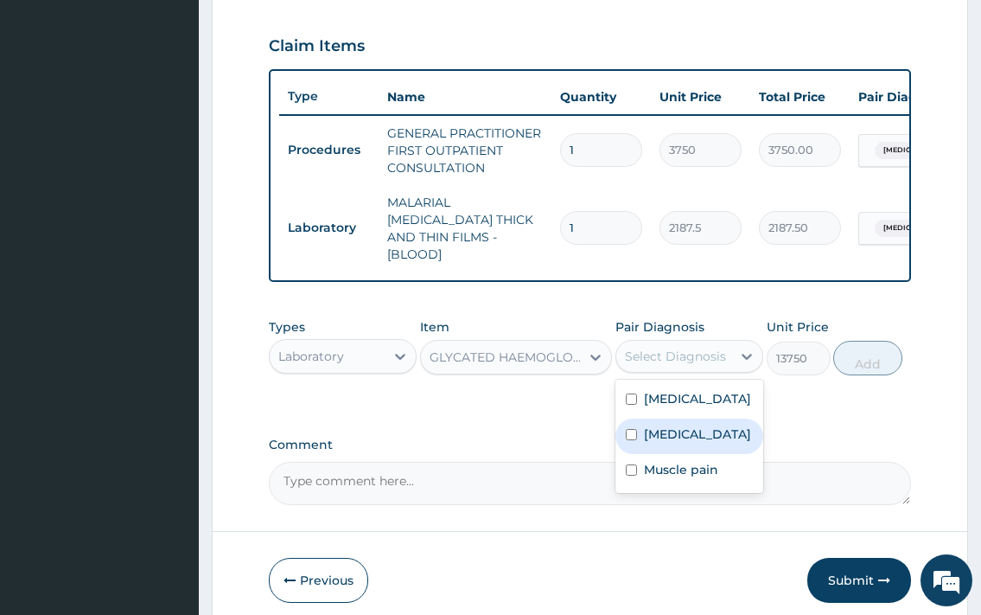
drag, startPoint x: 702, startPoint y: 459, endPoint x: 826, endPoint y: 374, distance: 149.9
click at [703, 443] on label "[MEDICAL_DATA]" at bounding box center [697, 433] width 107 height 17
checkbox input "true"
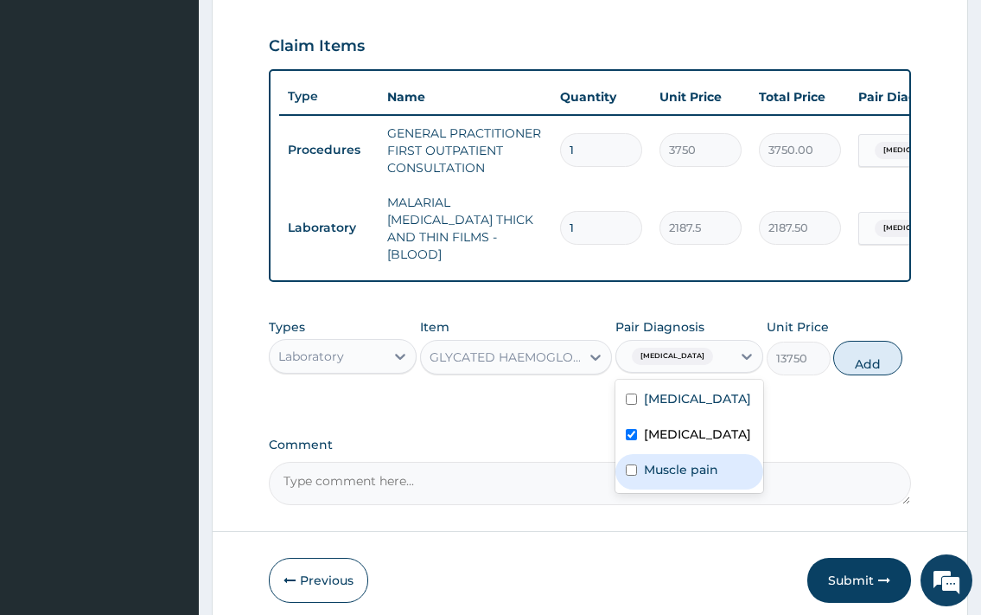
drag, startPoint x: 665, startPoint y: 500, endPoint x: 792, endPoint y: 442, distance: 139.7
click at [668, 478] on label "Muscle pain" at bounding box center [681, 469] width 74 height 17
checkbox input "true"
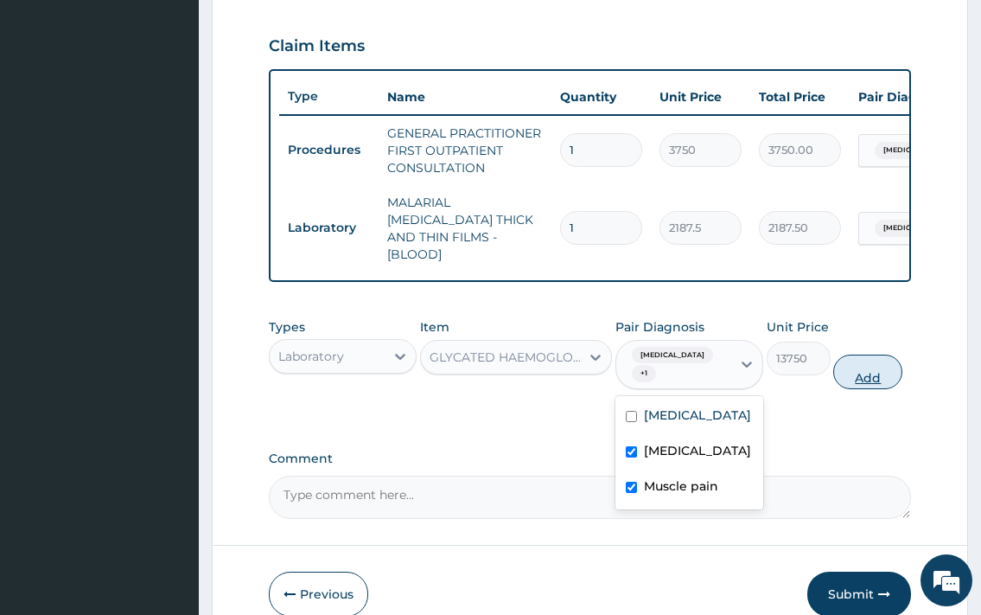
click at [863, 365] on button "Add" at bounding box center [867, 371] width 69 height 35
type input "0"
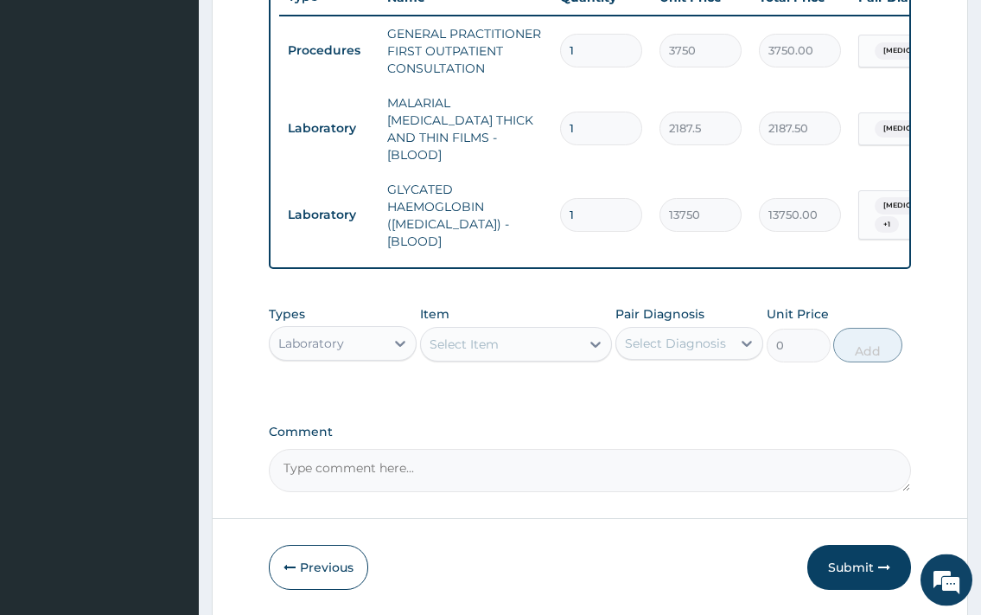
scroll to position [712, 0]
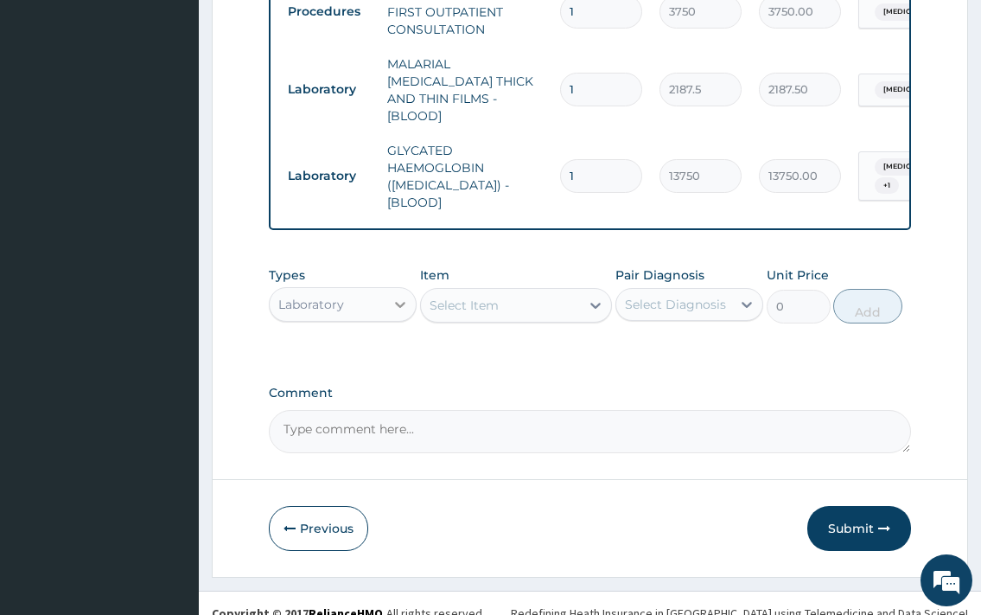
drag, startPoint x: 388, startPoint y: 279, endPoint x: 373, endPoint y: 308, distance: 32.1
click at [387, 289] on div at bounding box center [400, 304] width 31 height 31
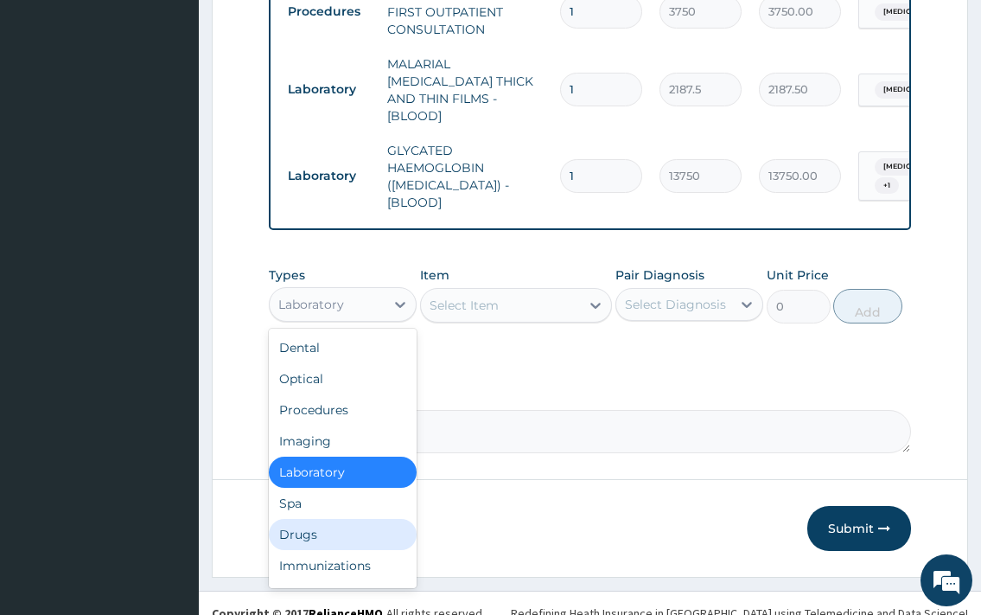
drag, startPoint x: 326, startPoint y: 507, endPoint x: 414, endPoint y: 431, distance: 116.5
click at [327, 519] on div "Drugs" at bounding box center [343, 534] width 148 height 31
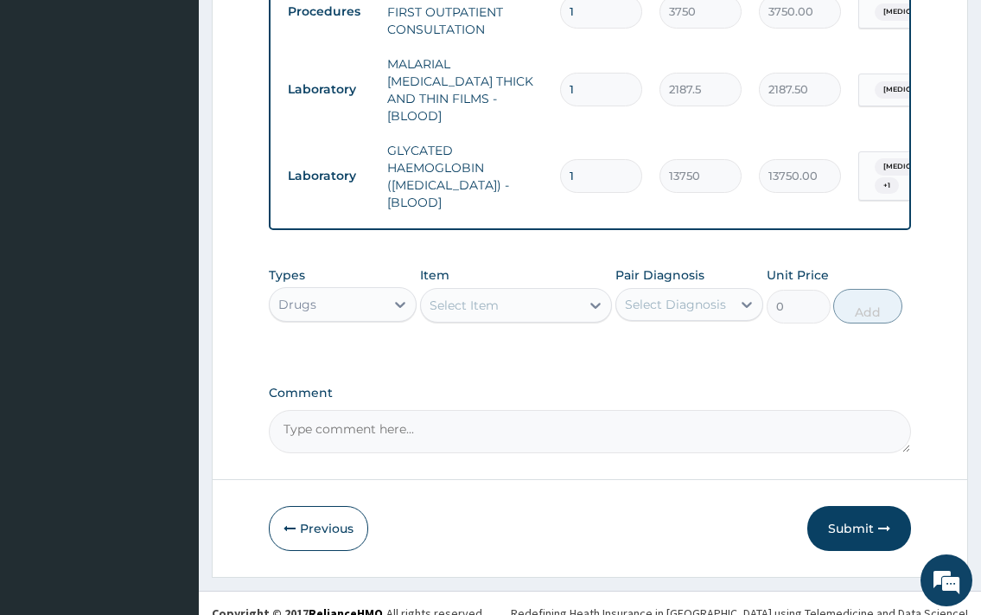
click at [469, 297] on div "Select Item" at bounding box center [464, 305] width 69 height 17
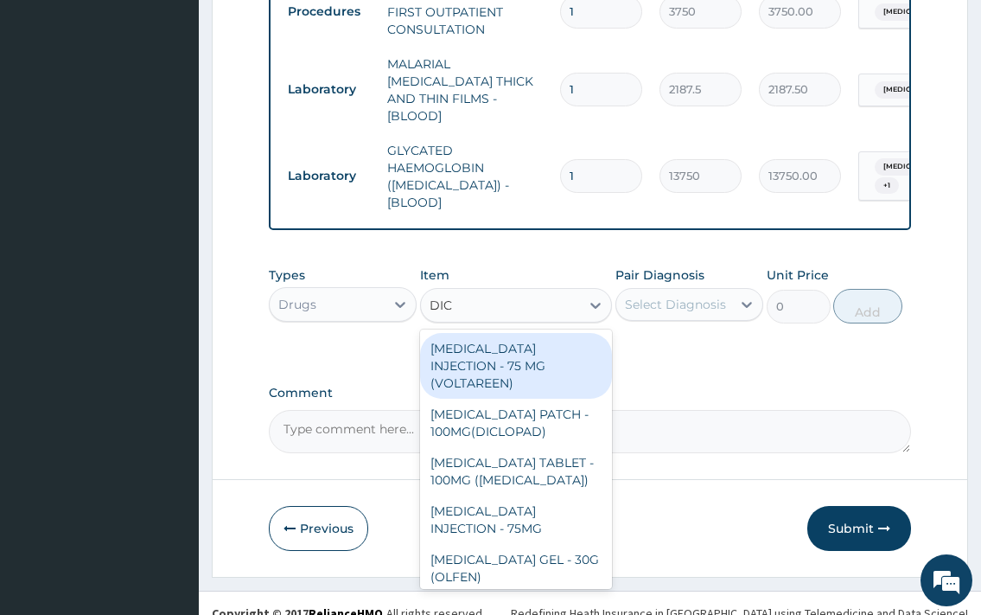
type input "DICL"
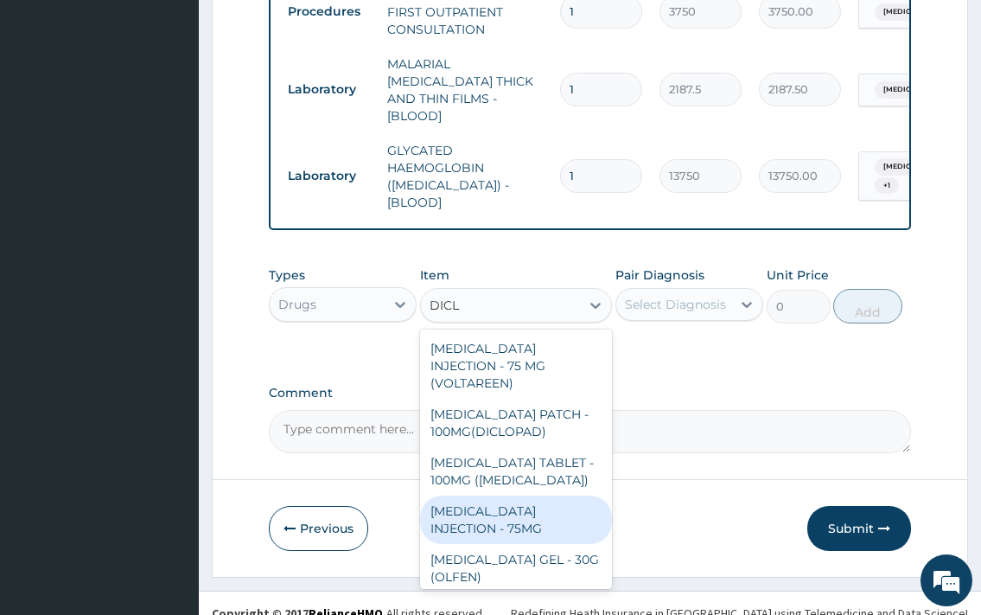
drag, startPoint x: 504, startPoint y: 491, endPoint x: 659, endPoint y: 407, distance: 176.0
click at [507, 495] on div "[MEDICAL_DATA] INJECTION - 75MG" at bounding box center [516, 519] width 193 height 48
type input "420"
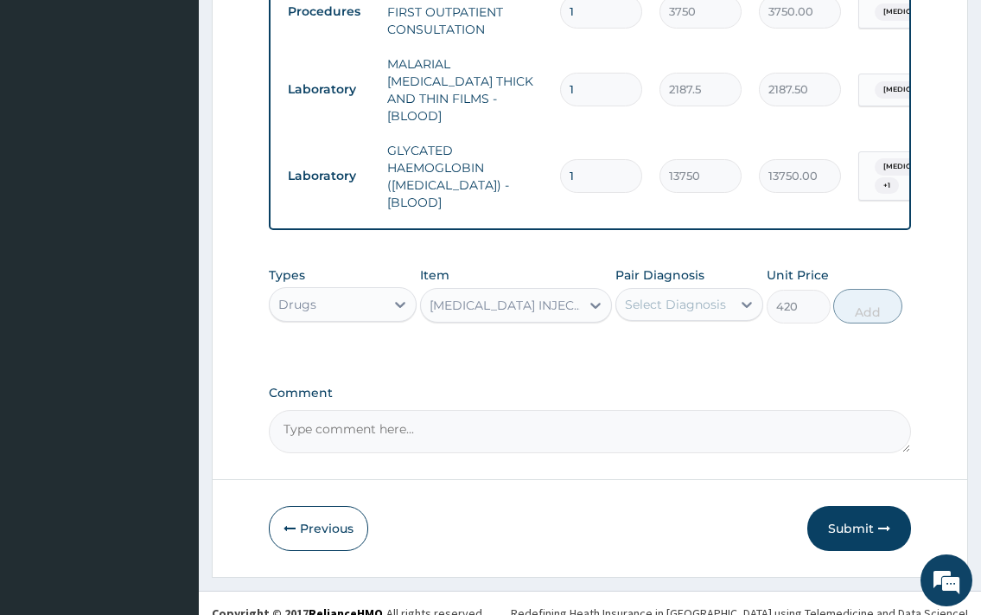
click at [713, 292] on div "Select Diagnosis" at bounding box center [673, 304] width 115 height 28
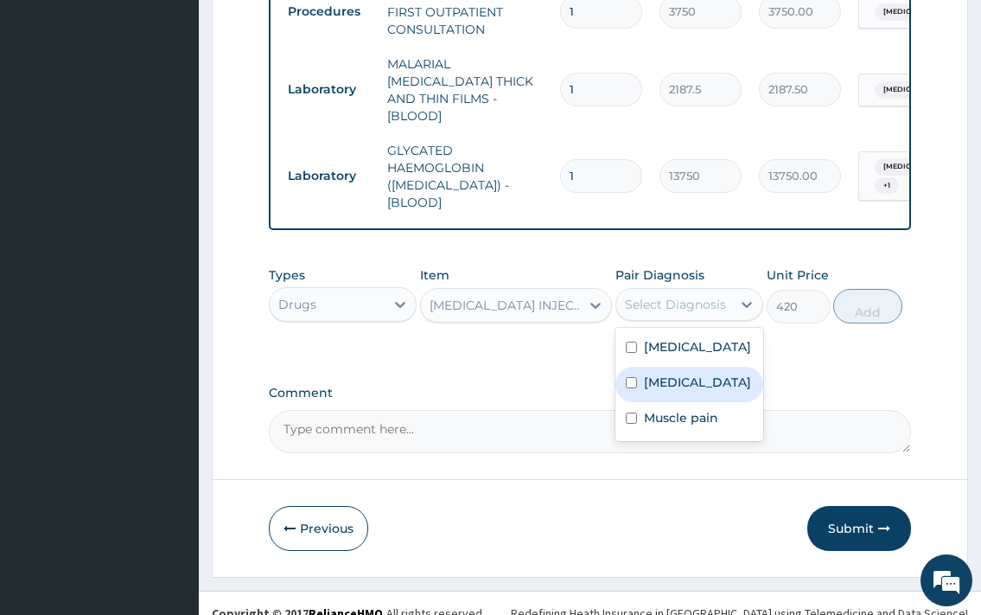
click at [696, 380] on label "[MEDICAL_DATA]" at bounding box center [697, 381] width 107 height 17
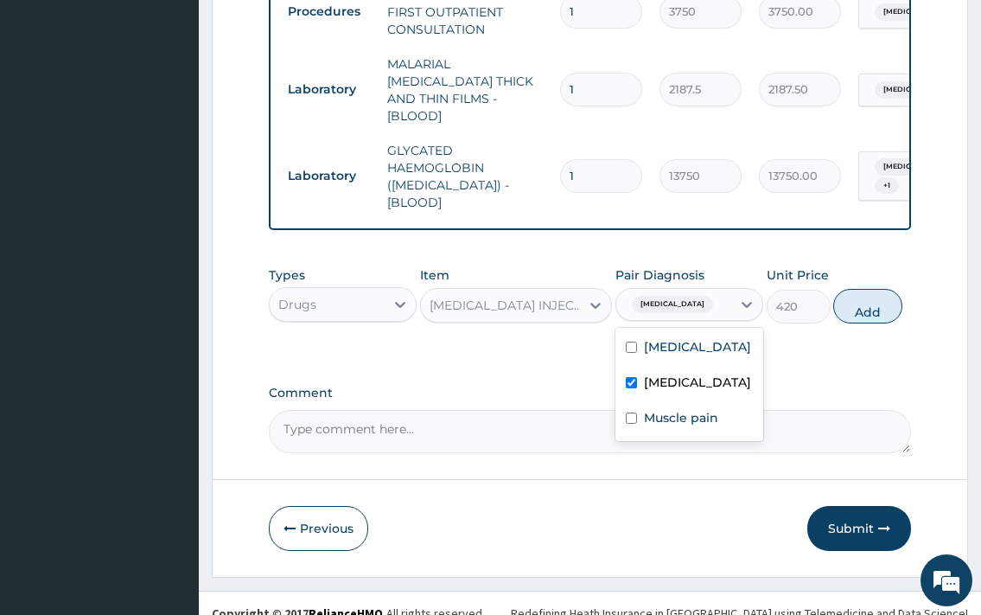
click at [687, 391] on label "[MEDICAL_DATA]" at bounding box center [697, 381] width 107 height 17
checkbox input "false"
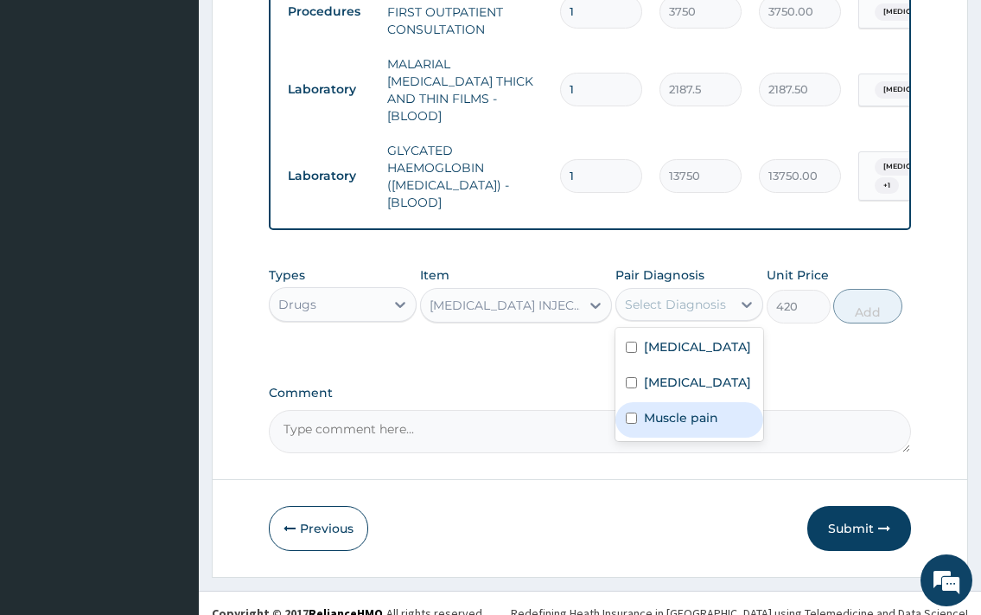
click at [701, 426] on label "Muscle pain" at bounding box center [681, 417] width 74 height 17
checkbox input "true"
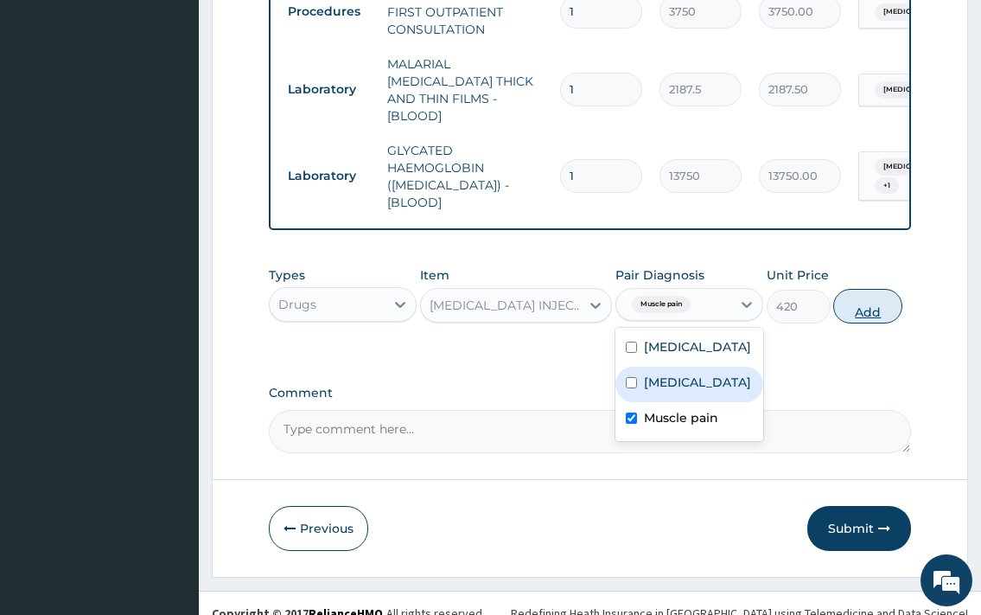
click at [863, 298] on button "Add" at bounding box center [867, 306] width 69 height 35
type input "0"
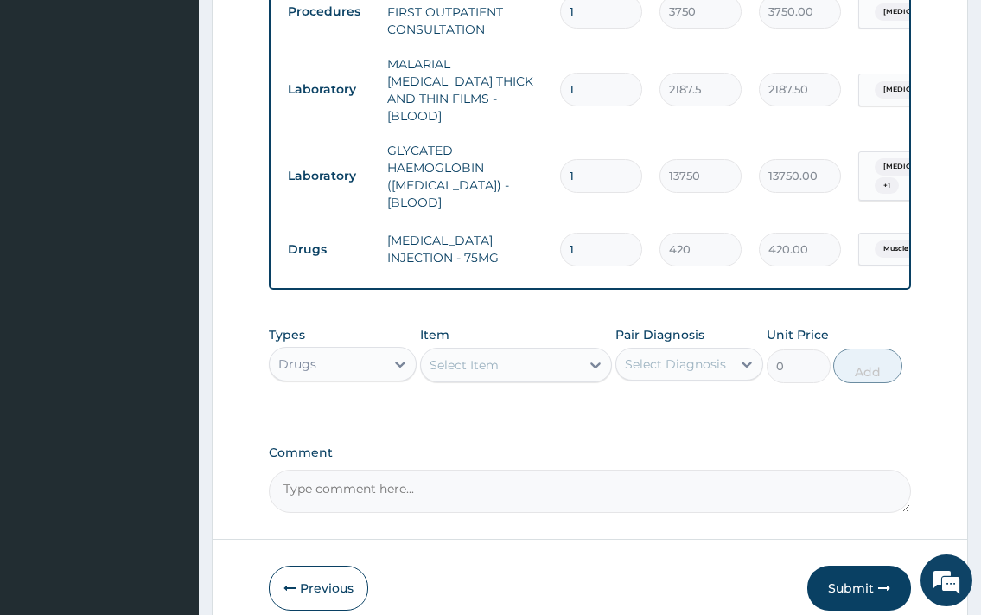
click at [488, 354] on div "Select Item" at bounding box center [501, 365] width 160 height 28
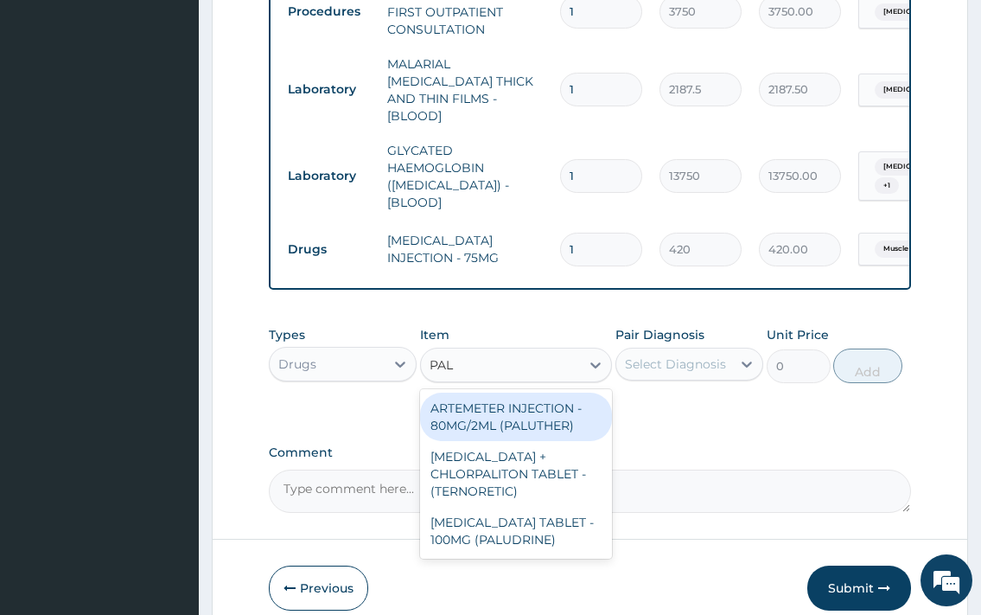
type input "PALU"
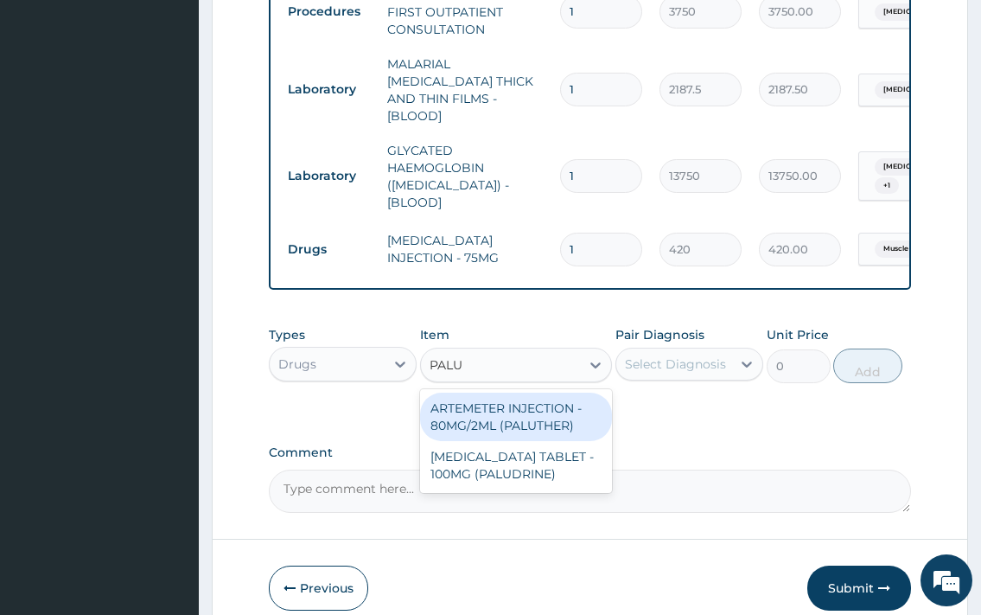
click at [567, 407] on div "ARTEMETER INJECTION - 80MG/2ML (PALUTHER)" at bounding box center [516, 416] width 193 height 48
type input "700"
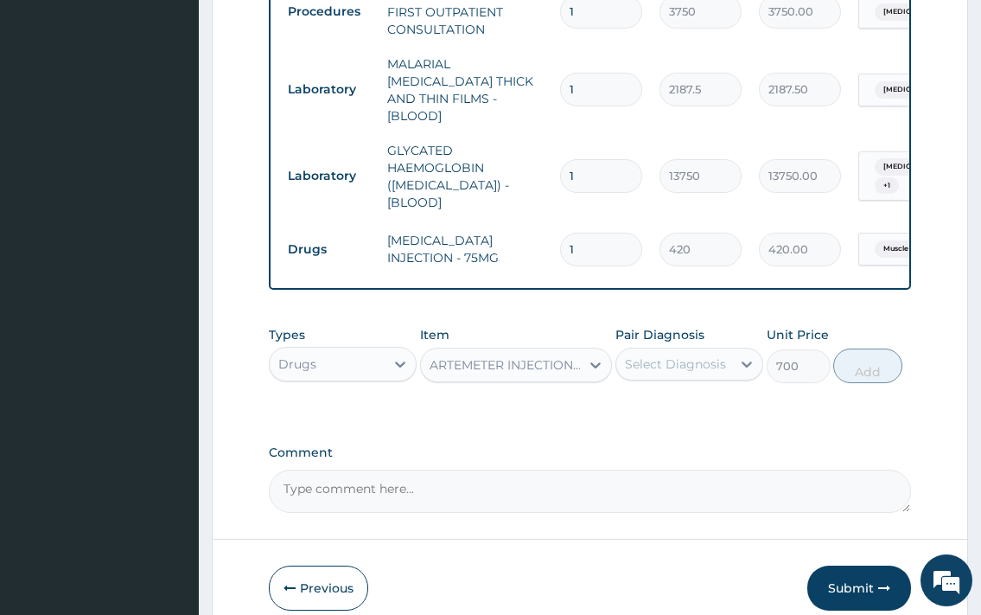
drag, startPoint x: 645, startPoint y: 355, endPoint x: 686, endPoint y: 367, distance: 42.2
click at [651, 354] on div "Select Diagnosis" at bounding box center [673, 364] width 115 height 28
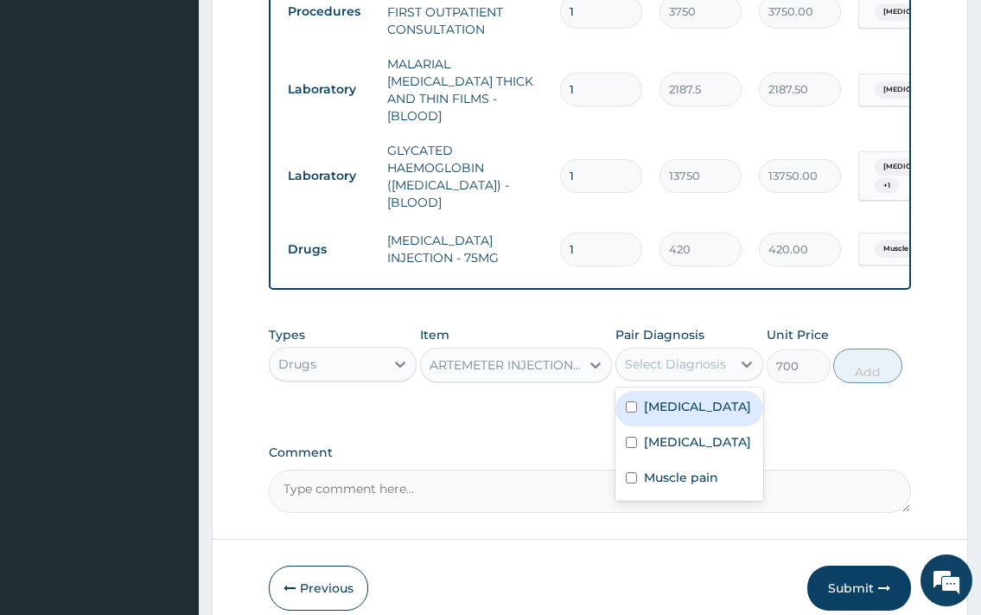
drag, startPoint x: 713, startPoint y: 410, endPoint x: 806, endPoint y: 376, distance: 98.5
click at [711, 407] on label "[MEDICAL_DATA]" at bounding box center [697, 406] width 107 height 17
checkbox input "true"
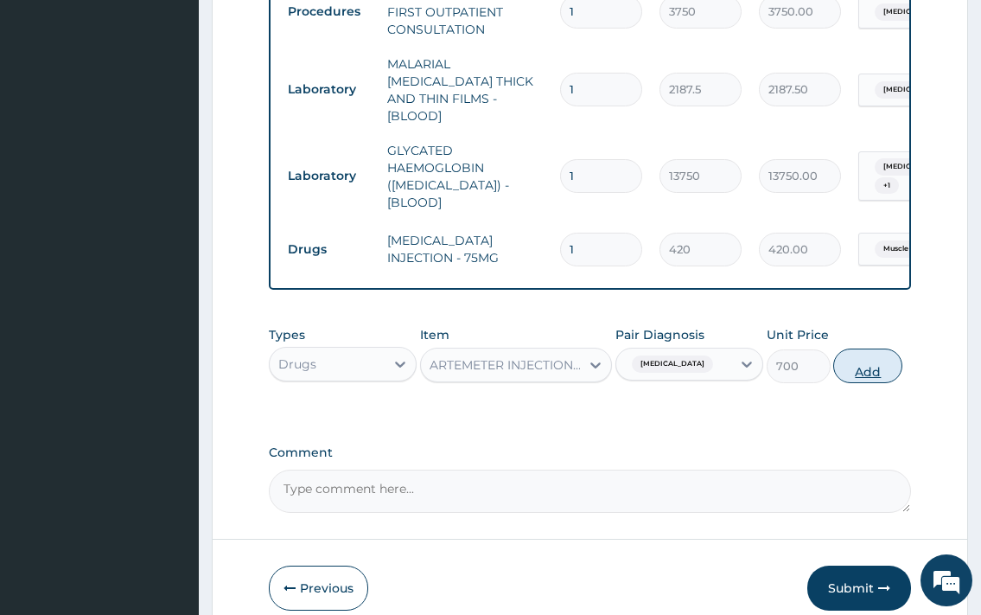
click at [862, 354] on button "Add" at bounding box center [867, 365] width 69 height 35
type input "0"
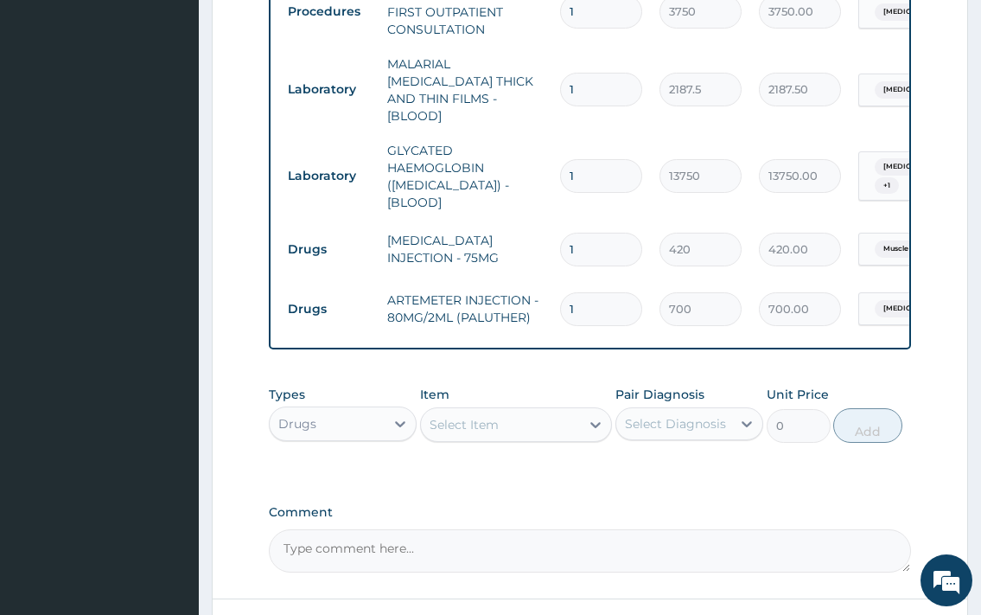
type input "0.00"
type input "2"
type input "1400.00"
type input "2"
drag, startPoint x: 456, startPoint y: 381, endPoint x: 474, endPoint y: 418, distance: 40.2
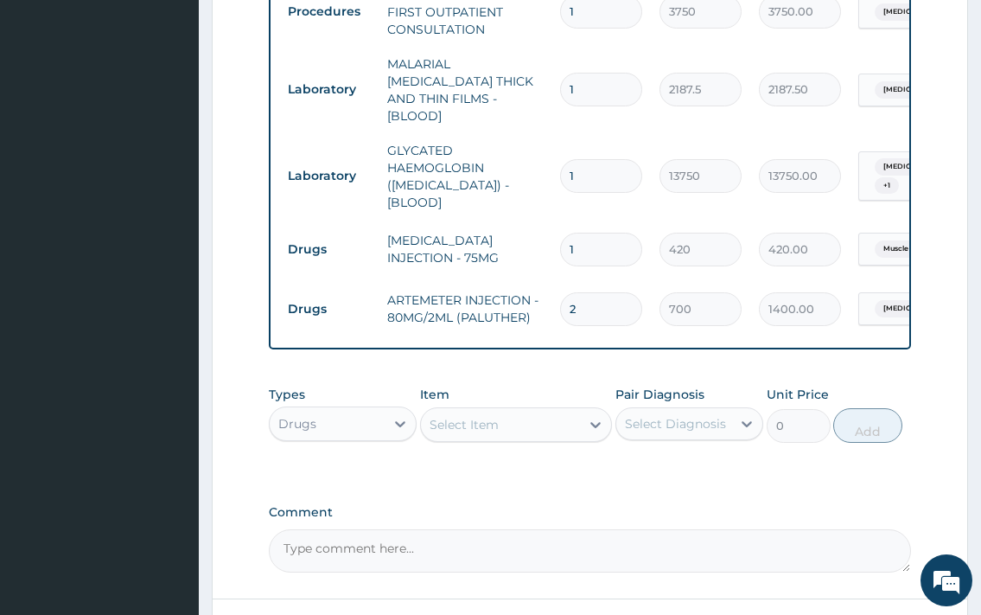
click at [461, 400] on div "Item Select Item" at bounding box center [516, 414] width 193 height 57
click at [486, 416] on div "Select Item" at bounding box center [501, 425] width 160 height 28
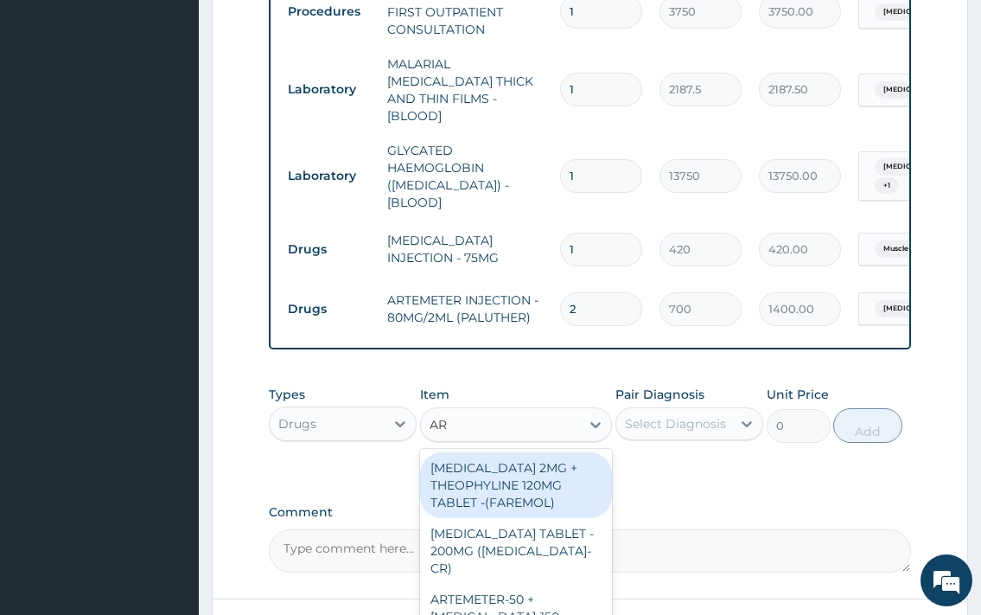
type input "ART"
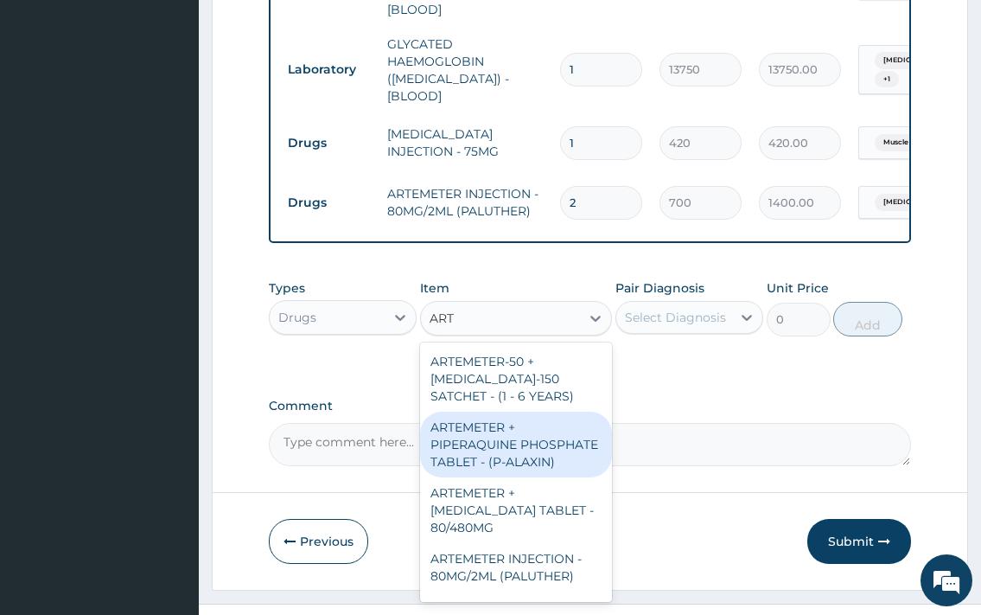
scroll to position [832, 0]
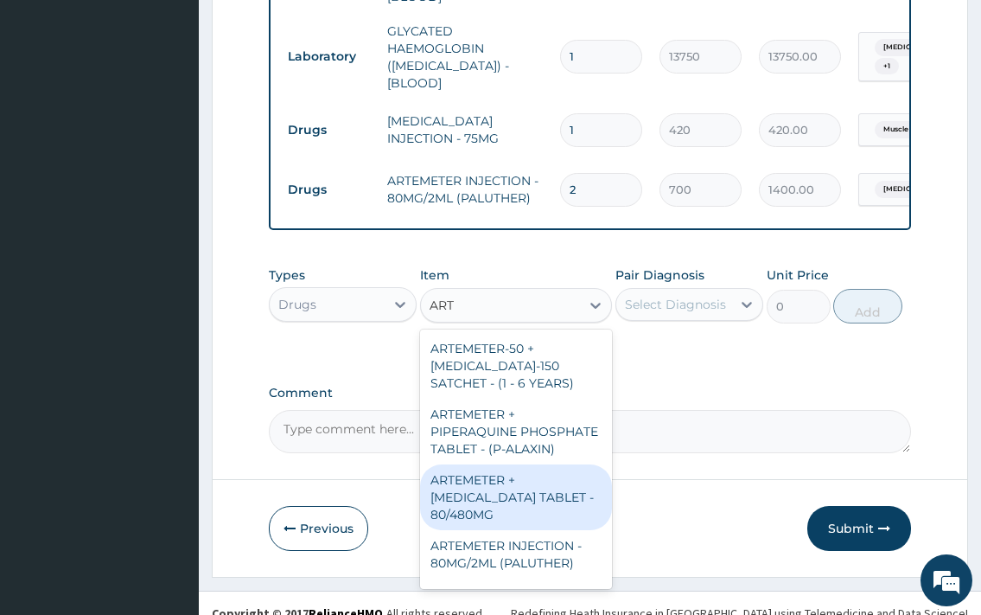
drag, startPoint x: 546, startPoint y: 501, endPoint x: 655, endPoint y: 406, distance: 144.0
click at [546, 499] on div "ARTEMETER + [MEDICAL_DATA] TABLET - 80/480MG" at bounding box center [516, 497] width 193 height 66
type input "364"
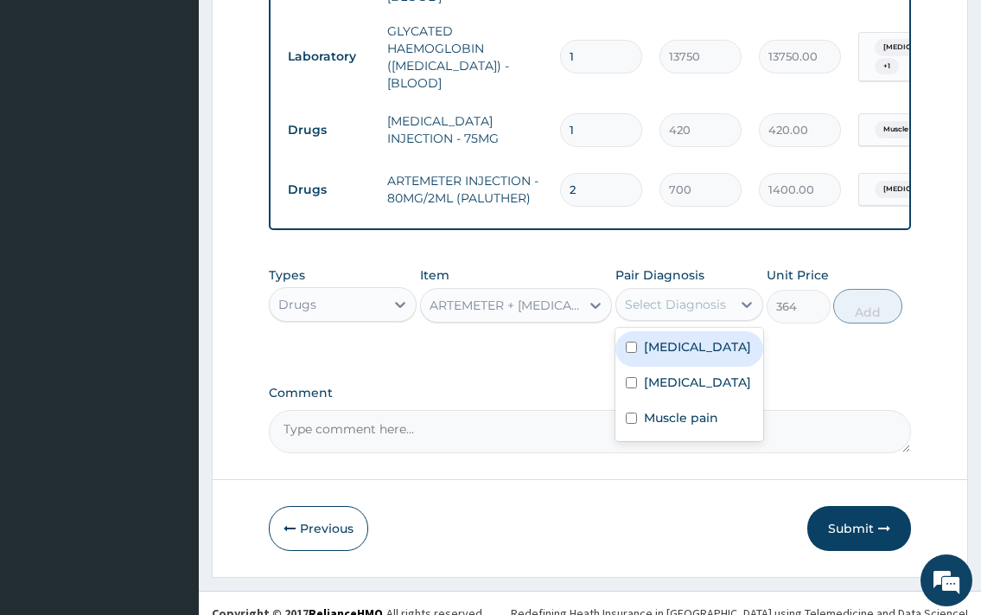
click at [693, 296] on div "Select Diagnosis" at bounding box center [675, 304] width 101 height 17
drag, startPoint x: 679, startPoint y: 341, endPoint x: 851, endPoint y: 280, distance: 181.5
click at [692, 338] on label "[MEDICAL_DATA]" at bounding box center [697, 346] width 107 height 17
checkbox input "true"
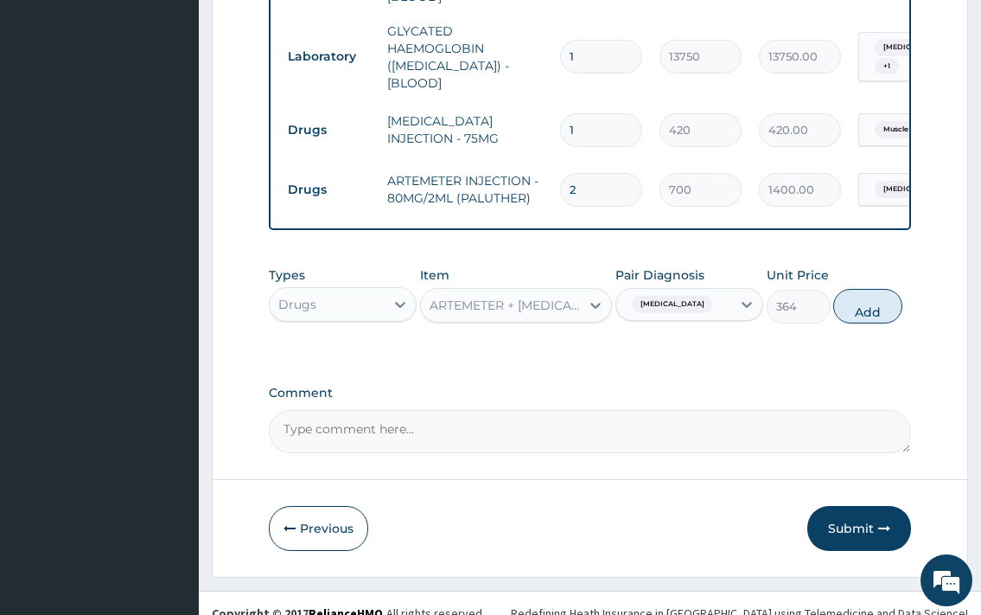
drag, startPoint x: 865, startPoint y: 291, endPoint x: 812, endPoint y: 304, distance: 55.1
click at [864, 291] on button "Add" at bounding box center [867, 306] width 69 height 35
type input "0"
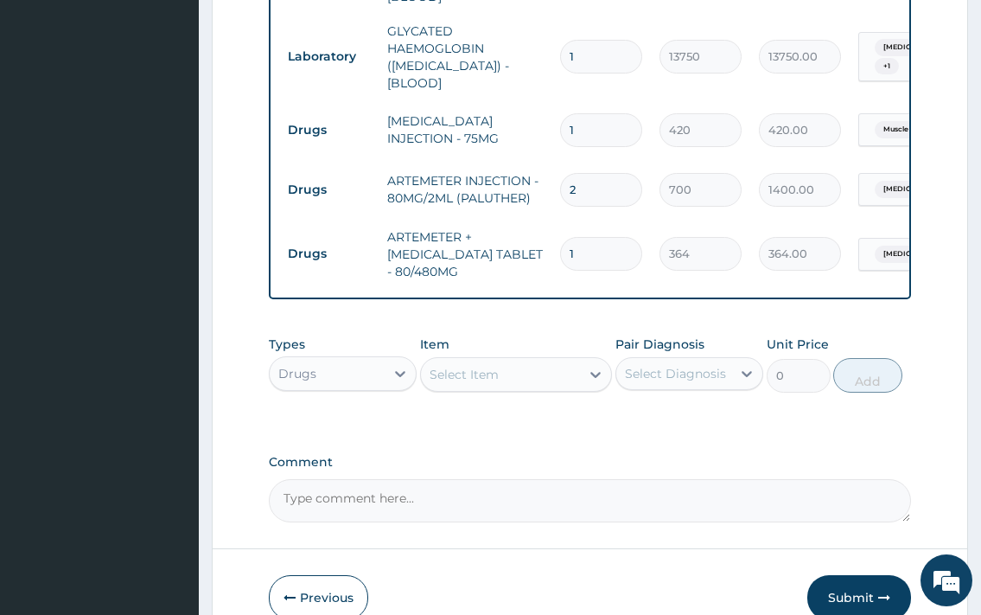
type input "0.00"
type input "6"
type input "2184.00"
type input "6"
click at [477, 366] on div "Select Item" at bounding box center [464, 374] width 69 height 17
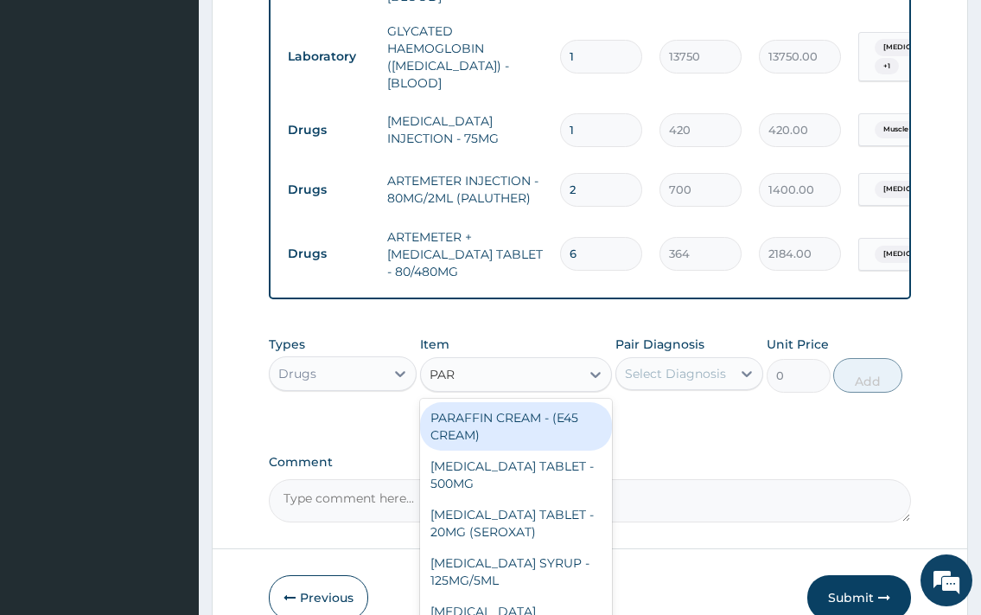
type input "PARA"
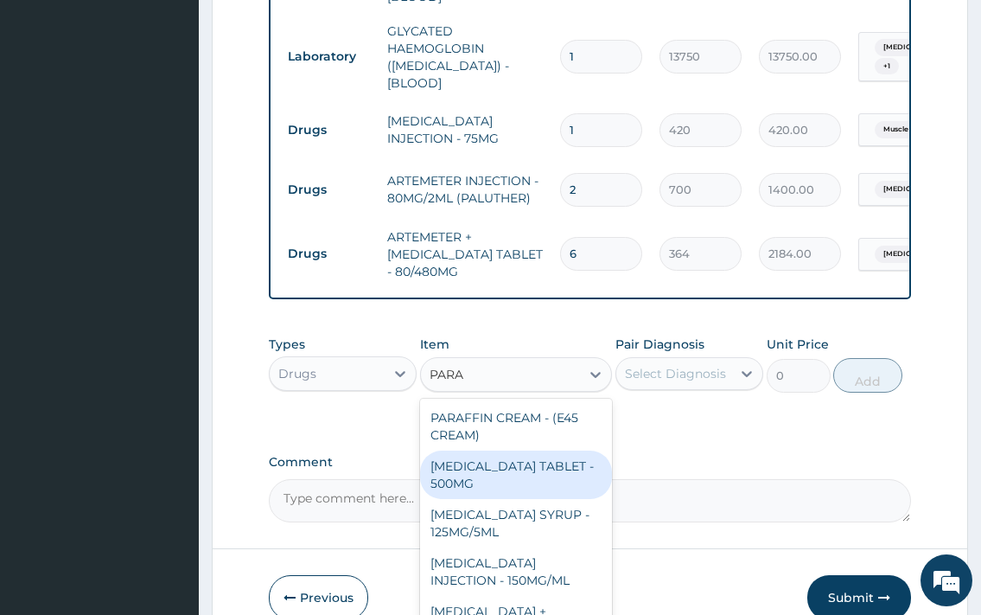
click at [505, 454] on div "[MEDICAL_DATA] TABLET - 500MG" at bounding box center [516, 474] width 193 height 48
type input "33.599999999999994"
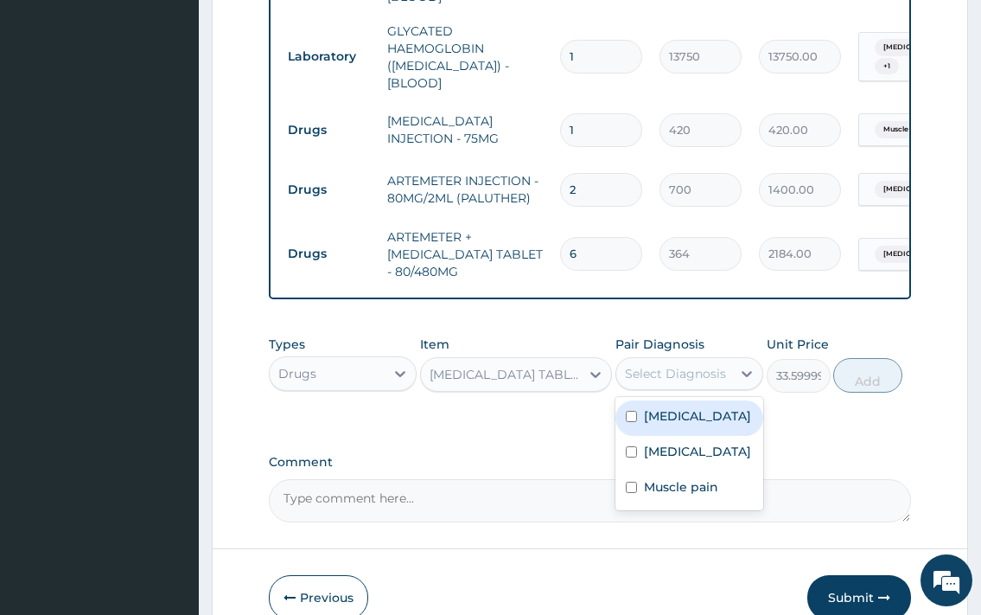
click at [703, 357] on div "Select Diagnosis" at bounding box center [690, 373] width 148 height 33
click at [699, 407] on label "[MEDICAL_DATA]" at bounding box center [697, 415] width 107 height 17
checkbox input "true"
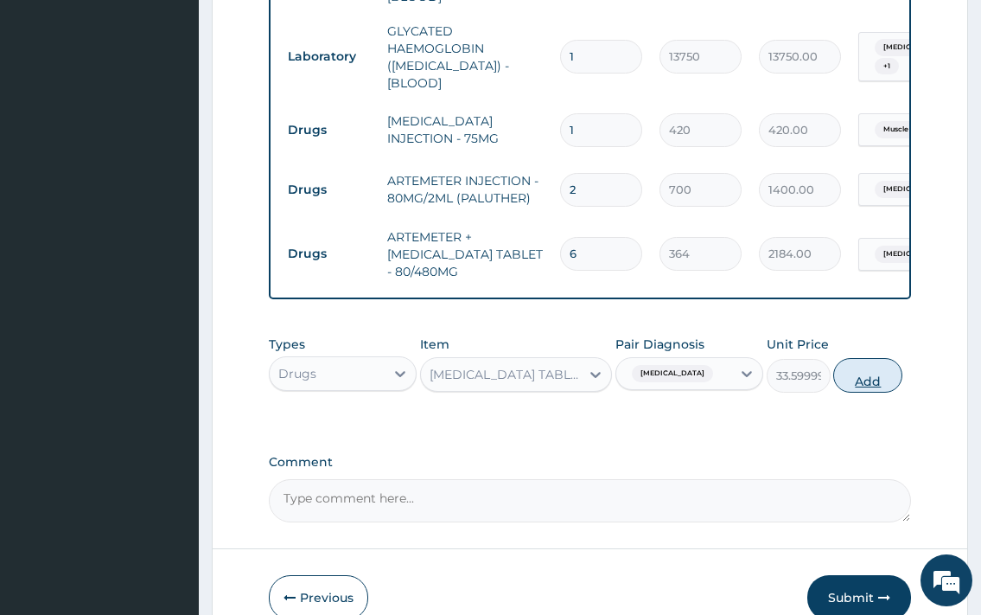
click at [861, 365] on button "Add" at bounding box center [867, 375] width 69 height 35
type input "0"
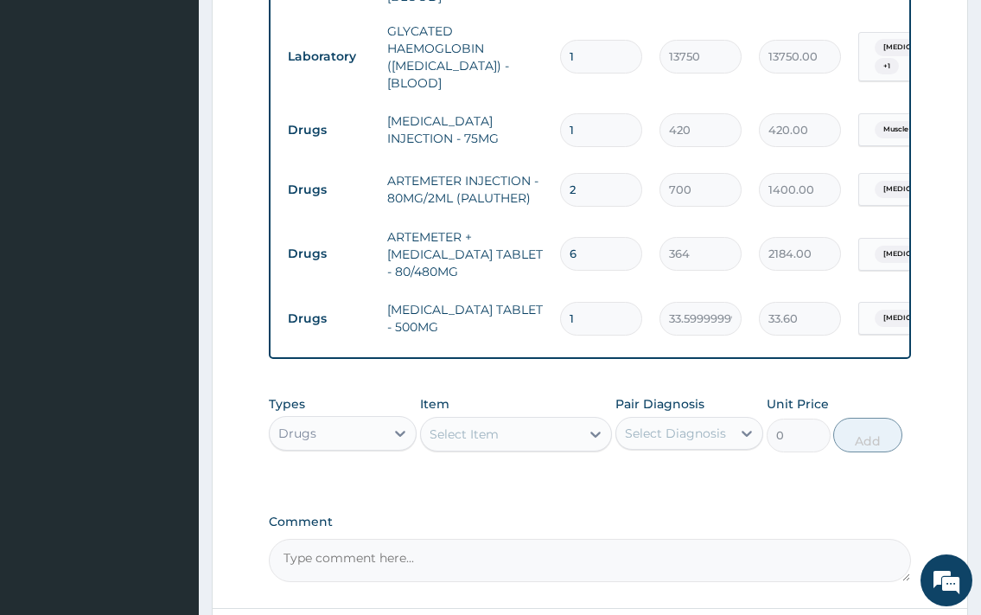
type input "18"
type input "604.80"
type input "18"
click at [457, 425] on div "Select Item" at bounding box center [464, 433] width 69 height 17
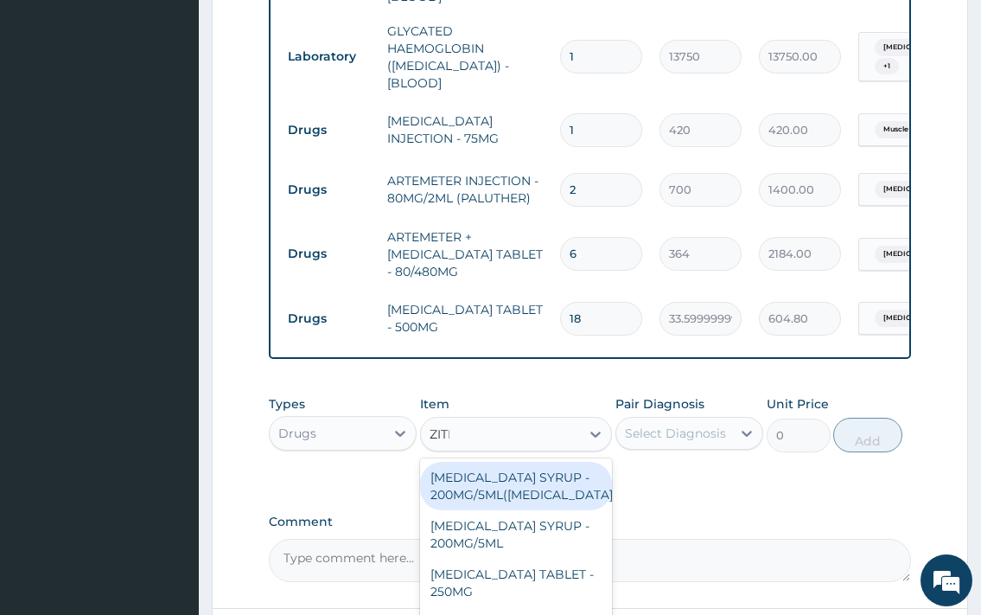
type input "ZITHR"
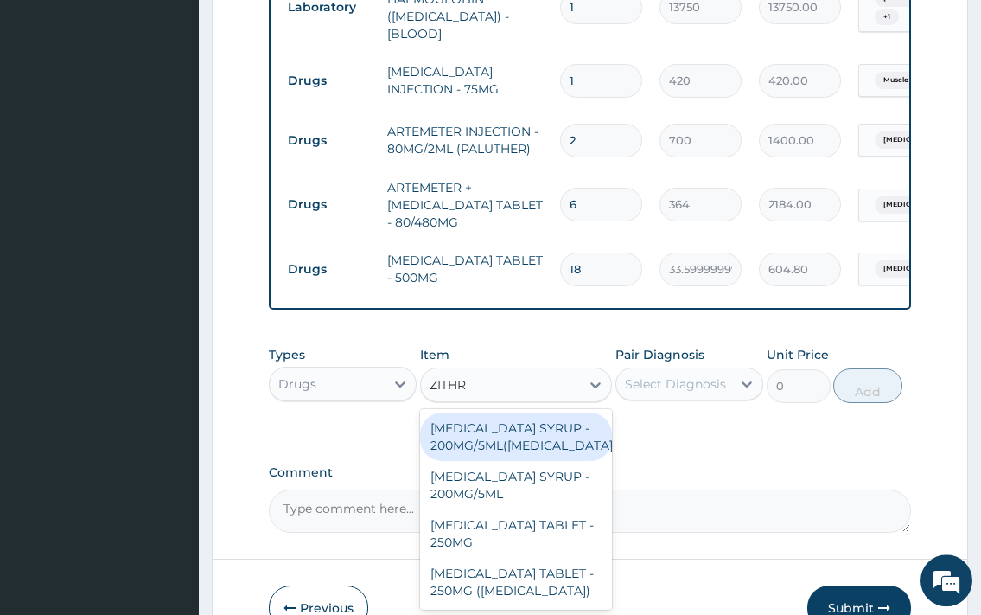
scroll to position [960, 0]
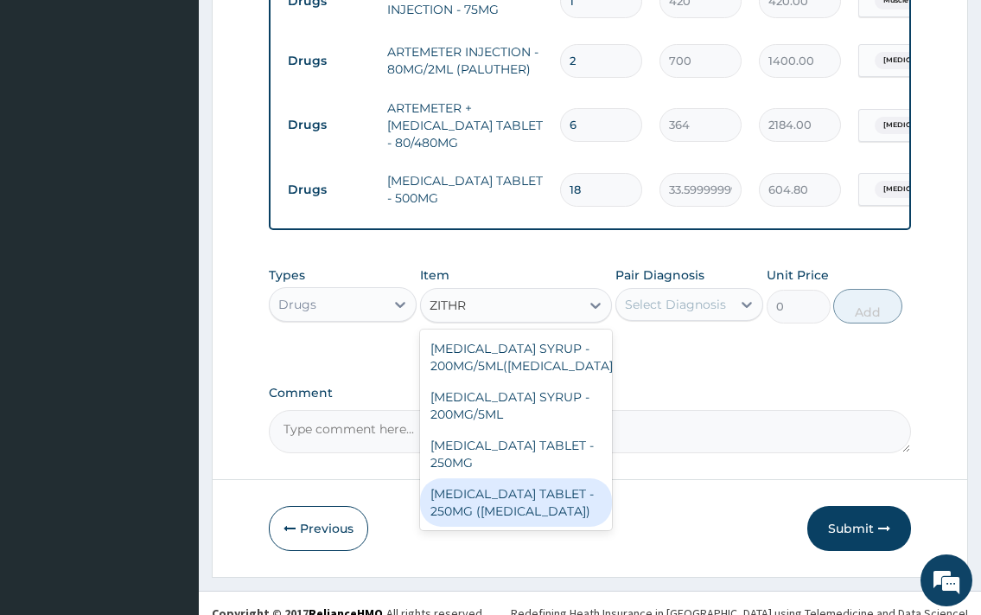
drag, startPoint x: 552, startPoint y: 490, endPoint x: 588, endPoint y: 448, distance: 55.2
click at [553, 487] on div "[MEDICAL_DATA] TABLET - 250MG ([MEDICAL_DATA])" at bounding box center [516, 502] width 193 height 48
type input "1959.9999999999998"
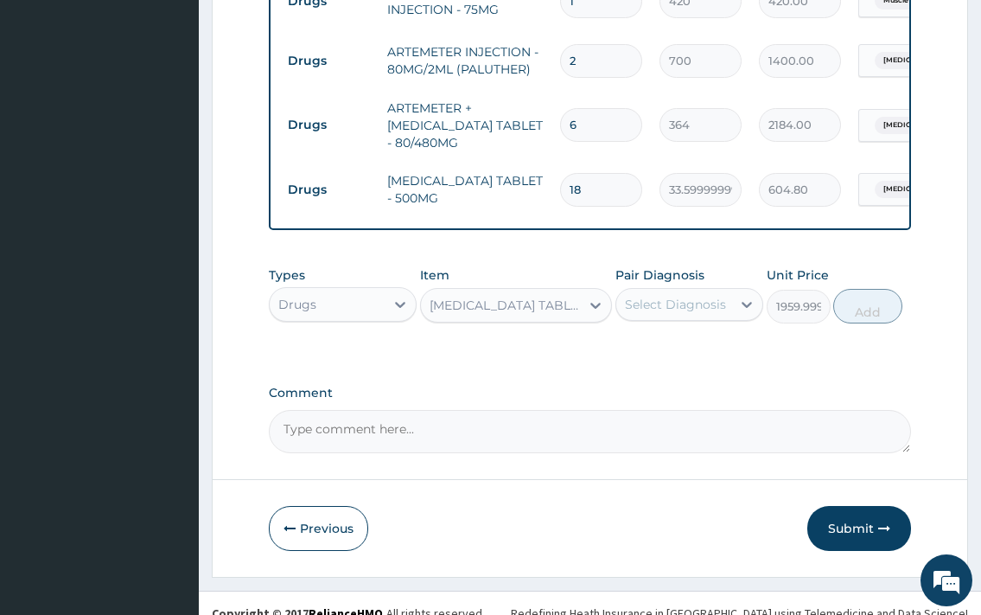
drag, startPoint x: 707, startPoint y: 271, endPoint x: 708, endPoint y: 298, distance: 27.7
click at [708, 290] on div "Select Diagnosis" at bounding box center [673, 304] width 115 height 28
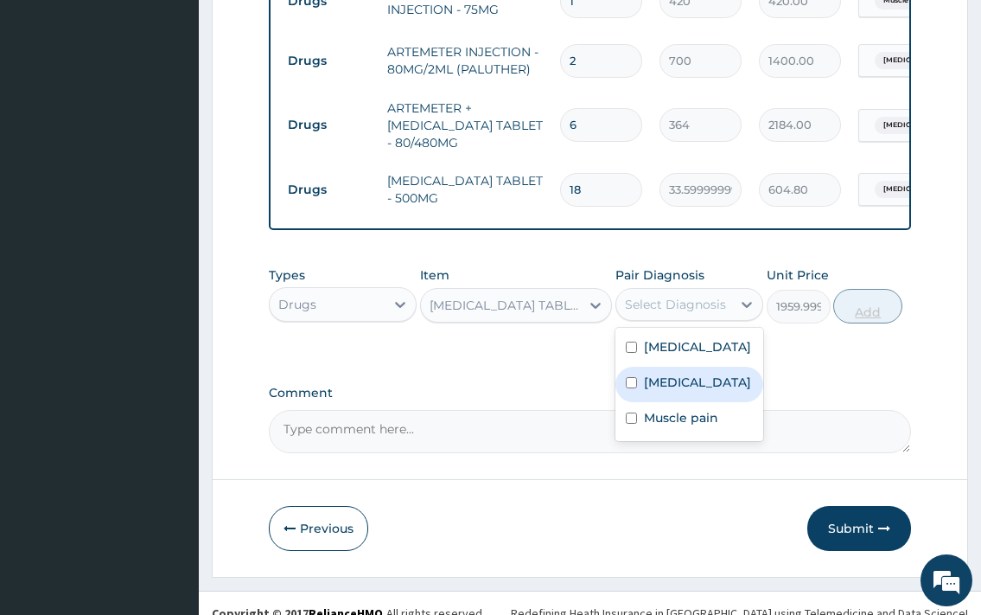
drag, startPoint x: 715, startPoint y: 392, endPoint x: 855, endPoint y: 298, distance: 168.3
click at [717, 388] on label "[MEDICAL_DATA]" at bounding box center [697, 381] width 107 height 17
checkbox input "true"
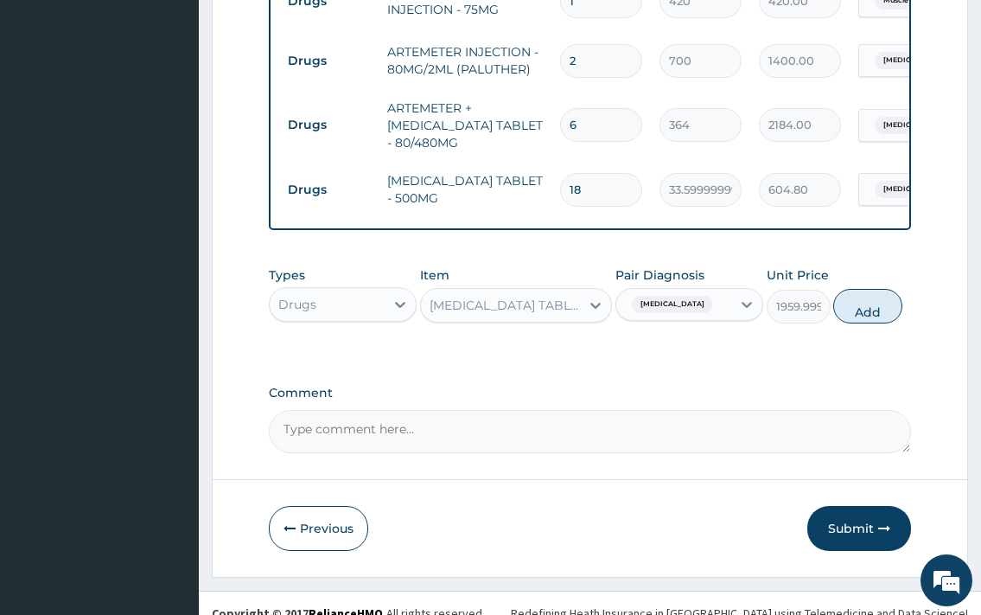
drag, startPoint x: 871, startPoint y: 282, endPoint x: 663, endPoint y: 304, distance: 209.5
click at [869, 289] on button "Add" at bounding box center [867, 306] width 69 height 35
type input "0"
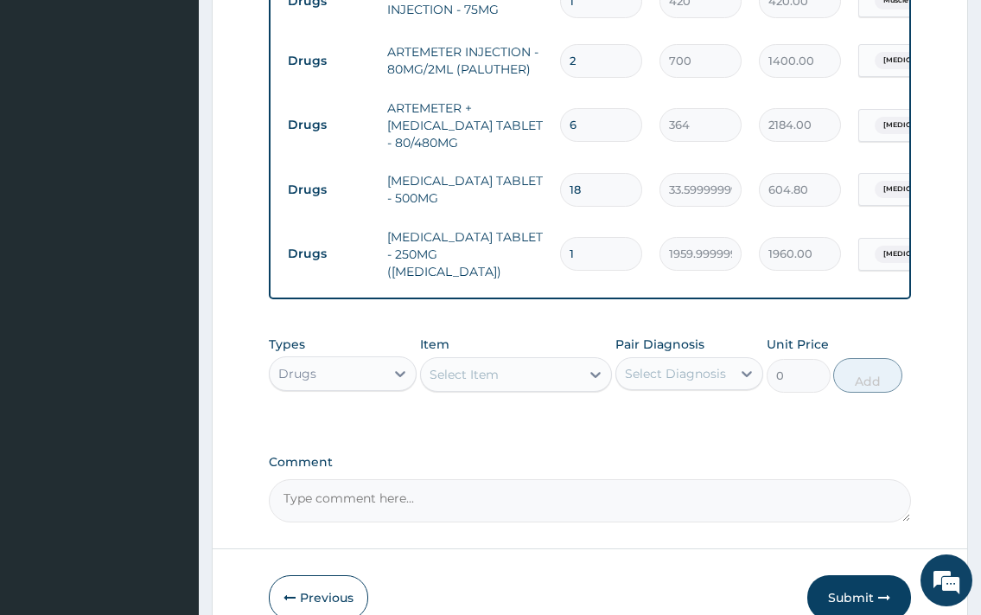
type input "10"
type input "19600.00"
type input "10"
click at [493, 366] on div "Select Item" at bounding box center [464, 374] width 69 height 17
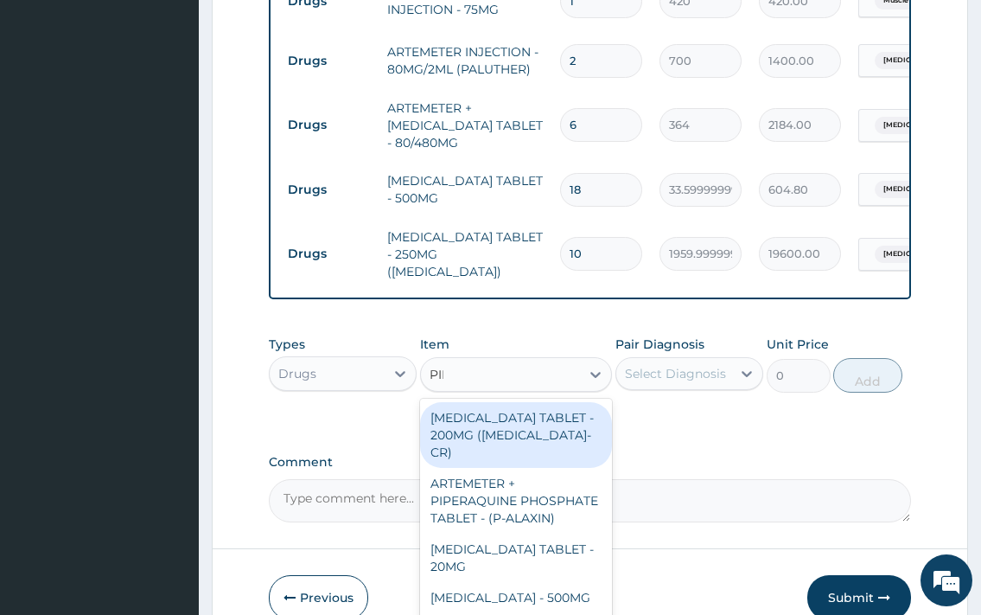
type input "PIRI"
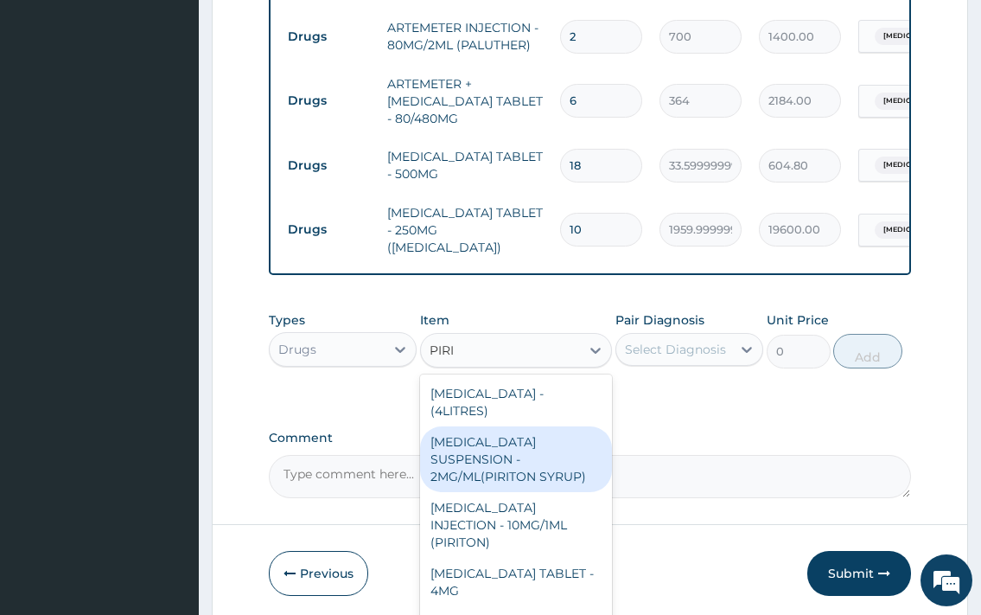
scroll to position [1020, 0]
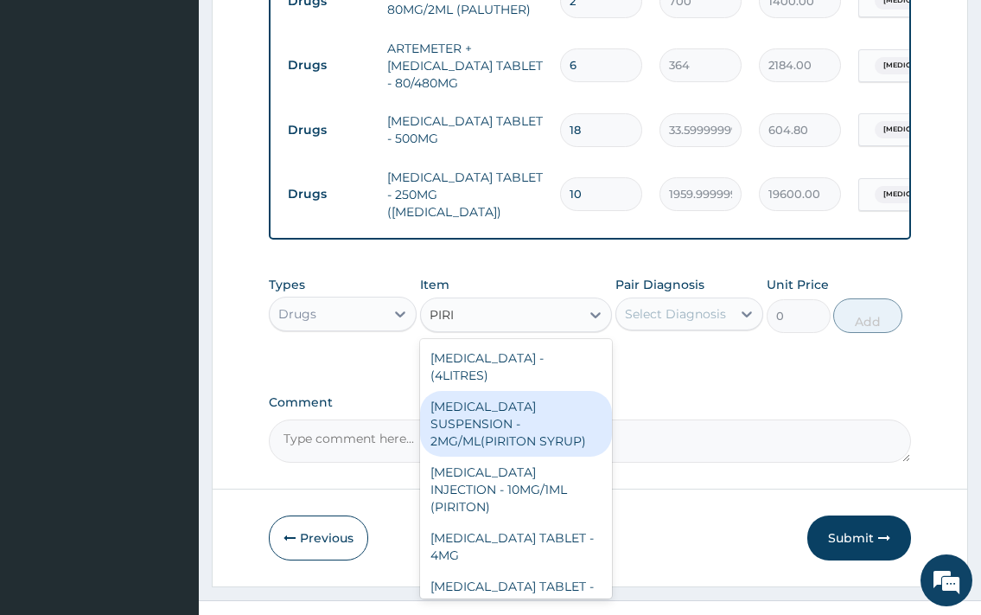
drag, startPoint x: 511, startPoint y: 395, endPoint x: 591, endPoint y: 373, distance: 83.5
click at [513, 395] on div "[MEDICAL_DATA] SUSPENSION - 2MG/ML(PIRITON SYRUP)" at bounding box center [516, 424] width 193 height 66
type input "840"
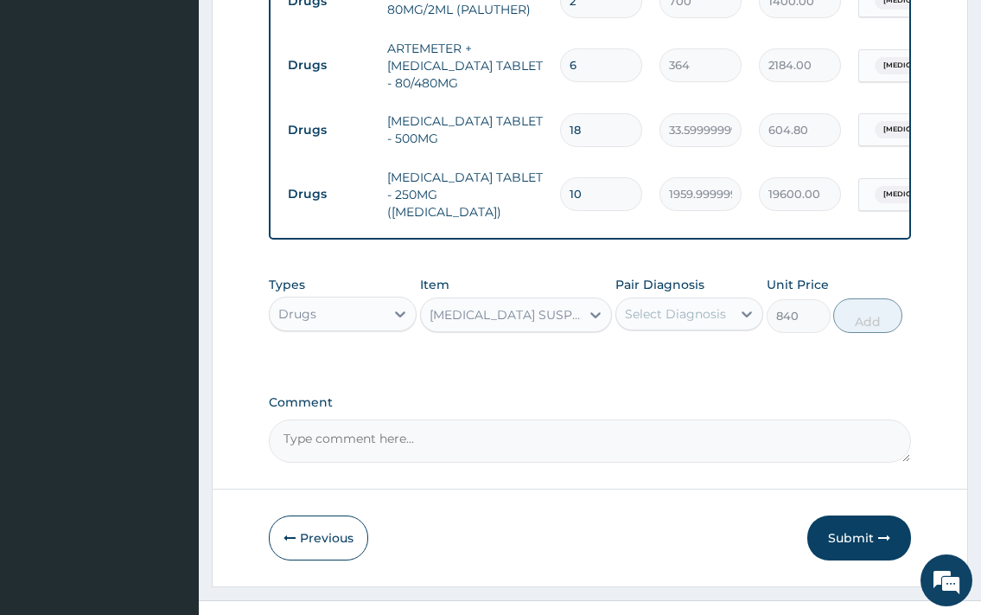
click at [702, 305] on div "Select Diagnosis" at bounding box center [675, 313] width 101 height 17
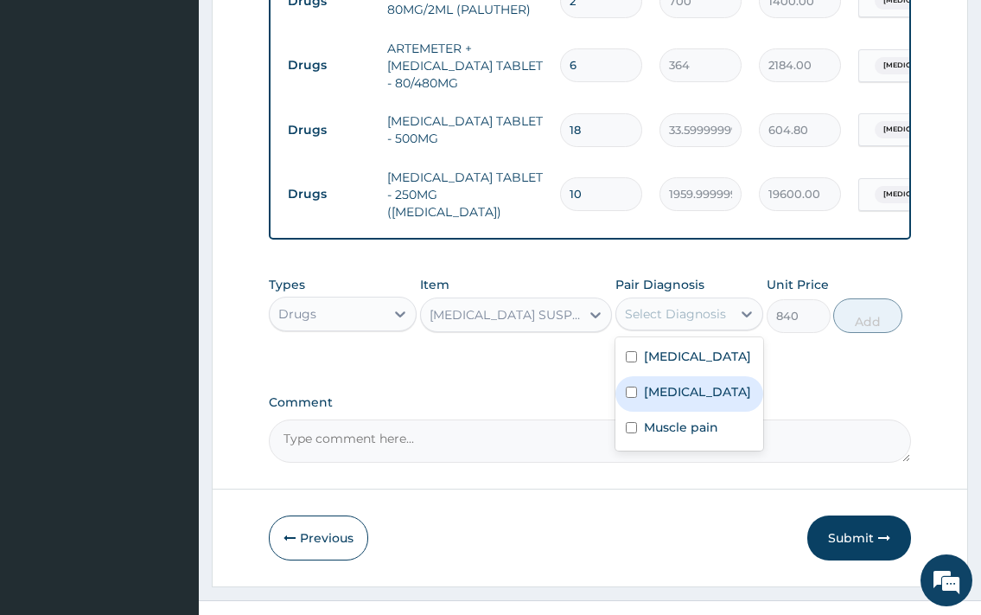
drag, startPoint x: 690, startPoint y: 398, endPoint x: 711, endPoint y: 386, distance: 24.8
click at [692, 395] on label "[MEDICAL_DATA]" at bounding box center [697, 391] width 107 height 17
checkbox input "true"
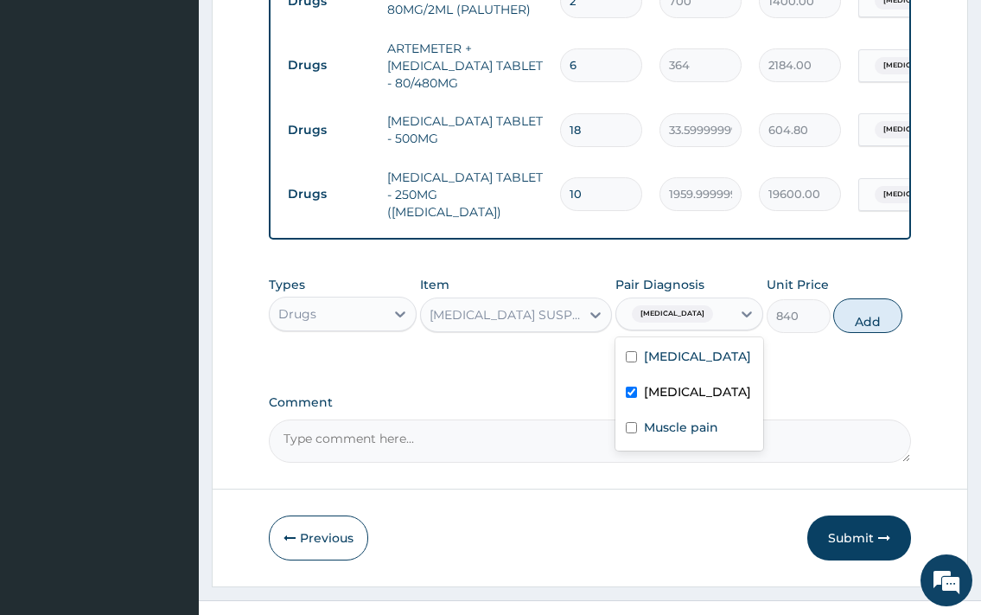
drag, startPoint x: 871, startPoint y: 290, endPoint x: 611, endPoint y: 313, distance: 260.4
click at [870, 298] on button "Add" at bounding box center [867, 315] width 69 height 35
type input "0"
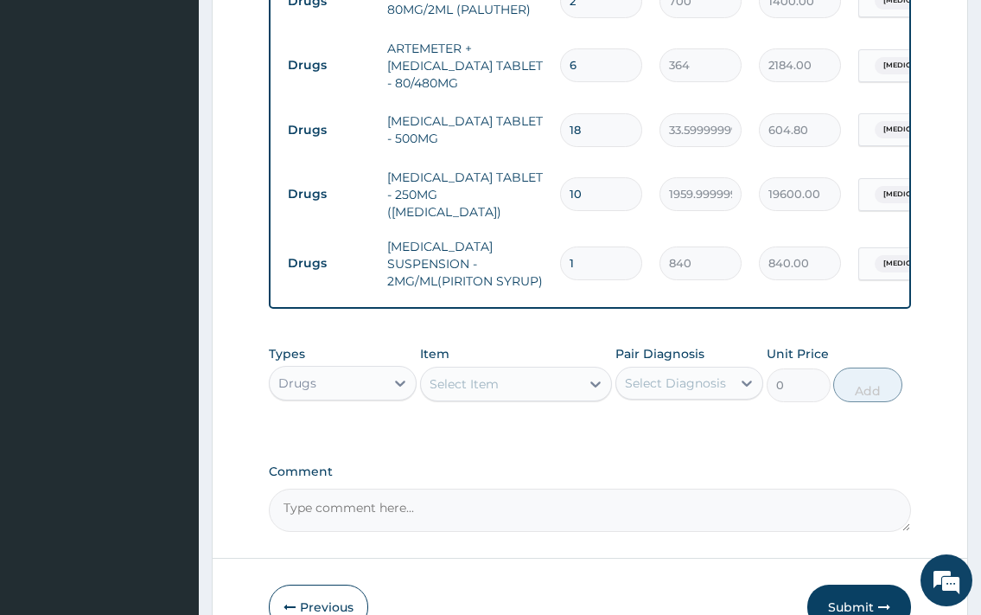
click at [498, 375] on div "Select Item" at bounding box center [464, 383] width 69 height 17
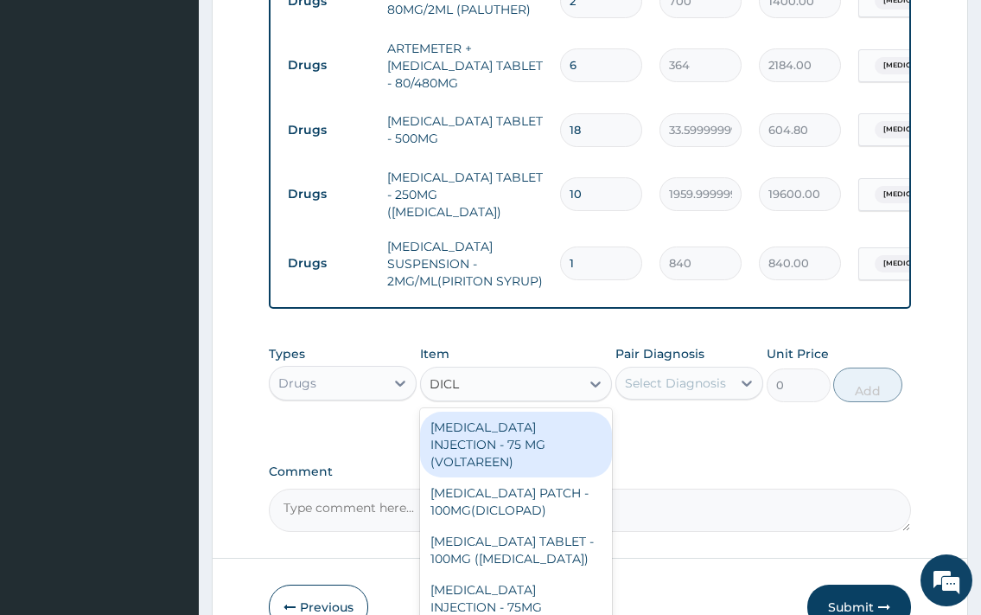
type input "DICLO"
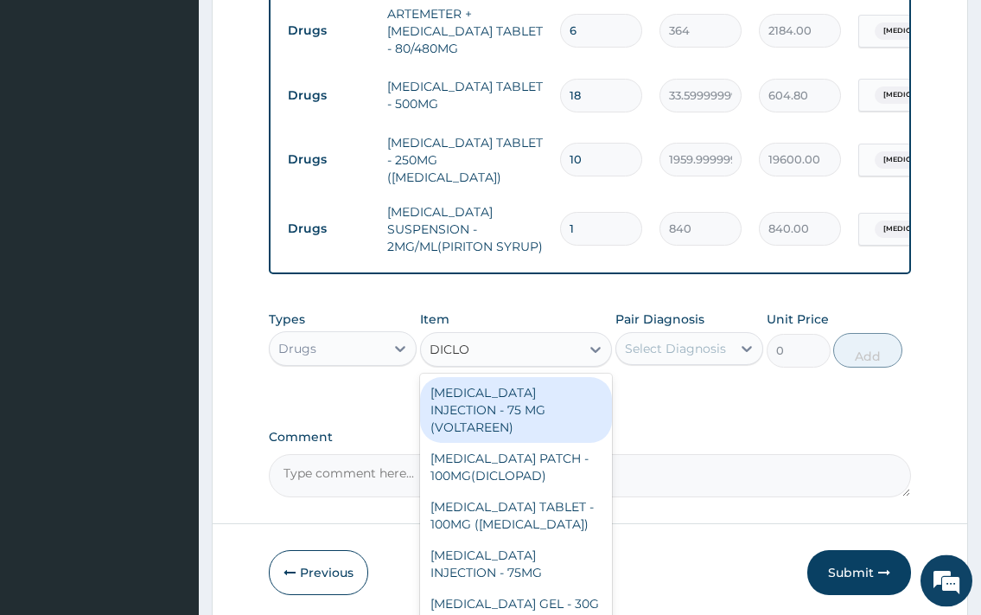
scroll to position [1089, 0]
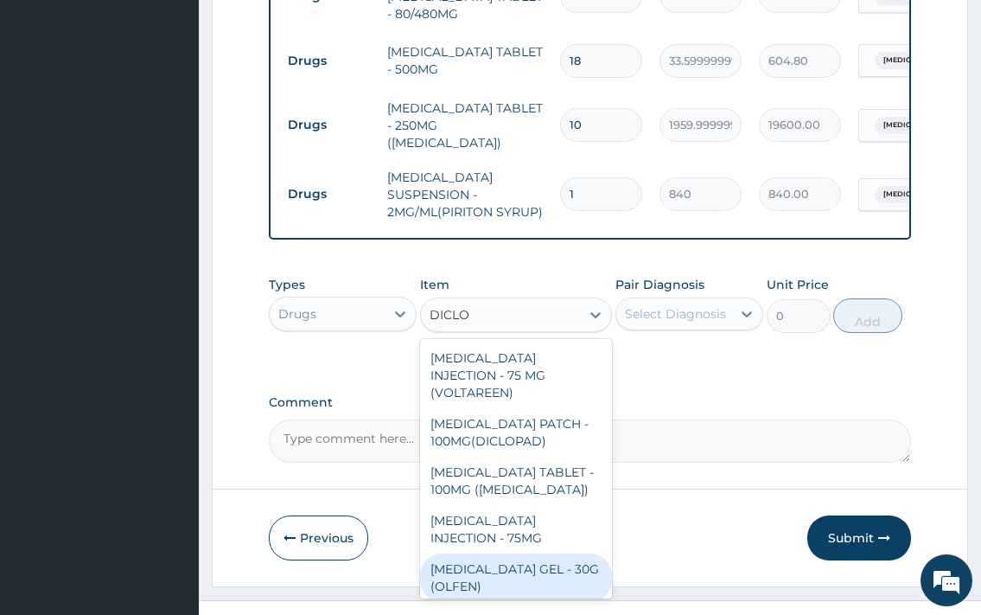
drag, startPoint x: 540, startPoint y: 545, endPoint x: 721, endPoint y: 341, distance: 273.2
click at [546, 553] on div "[MEDICAL_DATA] GEL - 30G (OLFEN)" at bounding box center [516, 577] width 193 height 48
type input "1120"
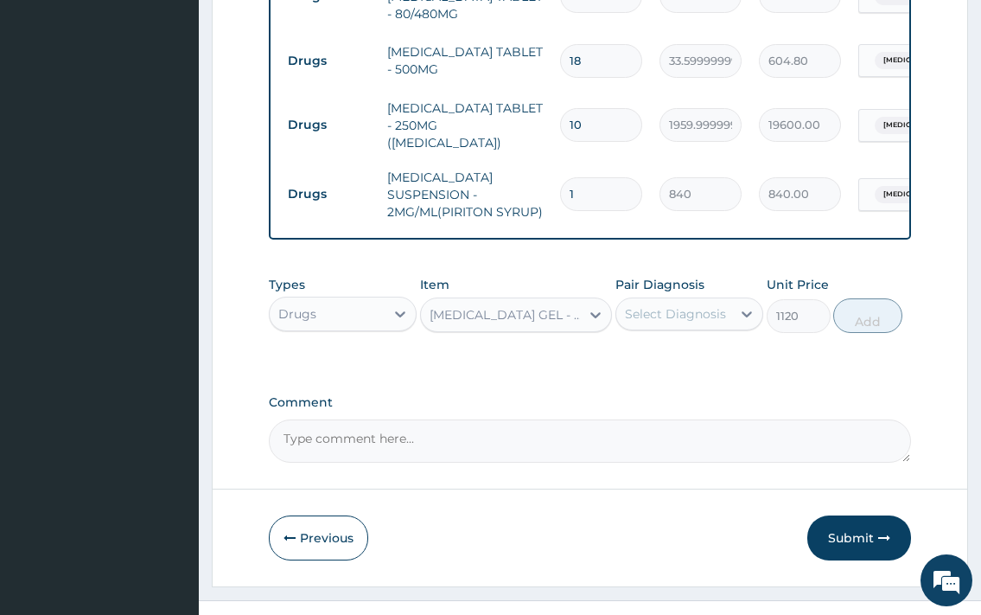
click at [694, 305] on div "Select Diagnosis" at bounding box center [675, 313] width 101 height 17
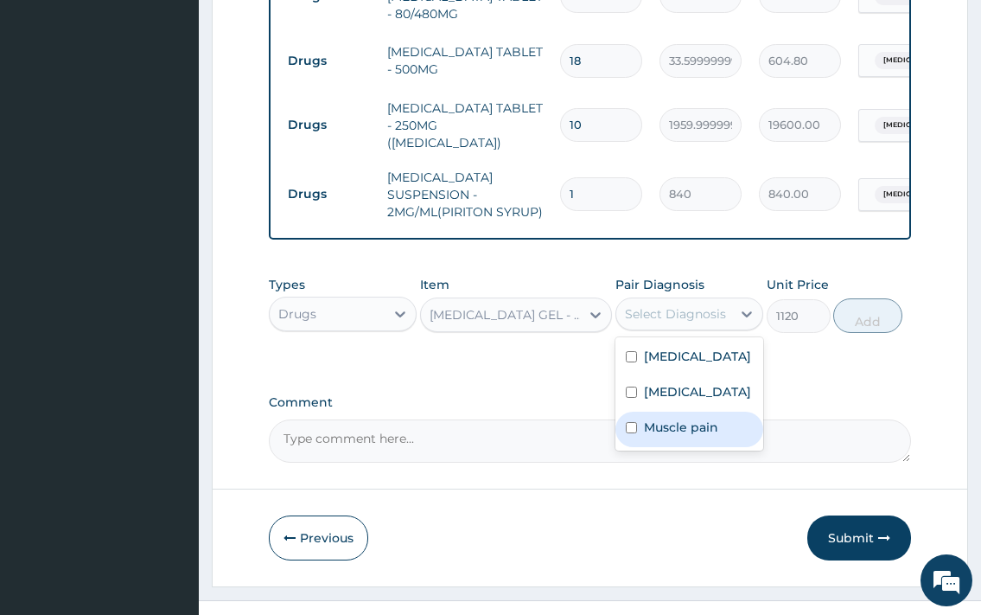
drag, startPoint x: 693, startPoint y: 431, endPoint x: 747, endPoint y: 402, distance: 60.7
click at [710, 420] on div "Muscle pain" at bounding box center [690, 428] width 148 height 35
checkbox input "true"
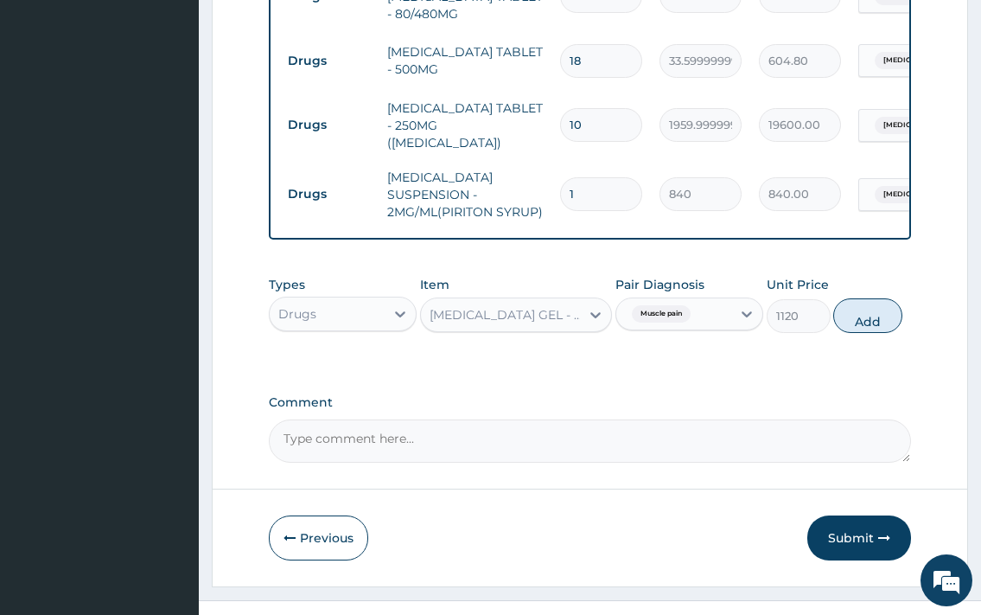
drag, startPoint x: 864, startPoint y: 286, endPoint x: 816, endPoint y: 314, distance: 55.0
click at [864, 298] on button "Add" at bounding box center [867, 315] width 69 height 35
type input "0"
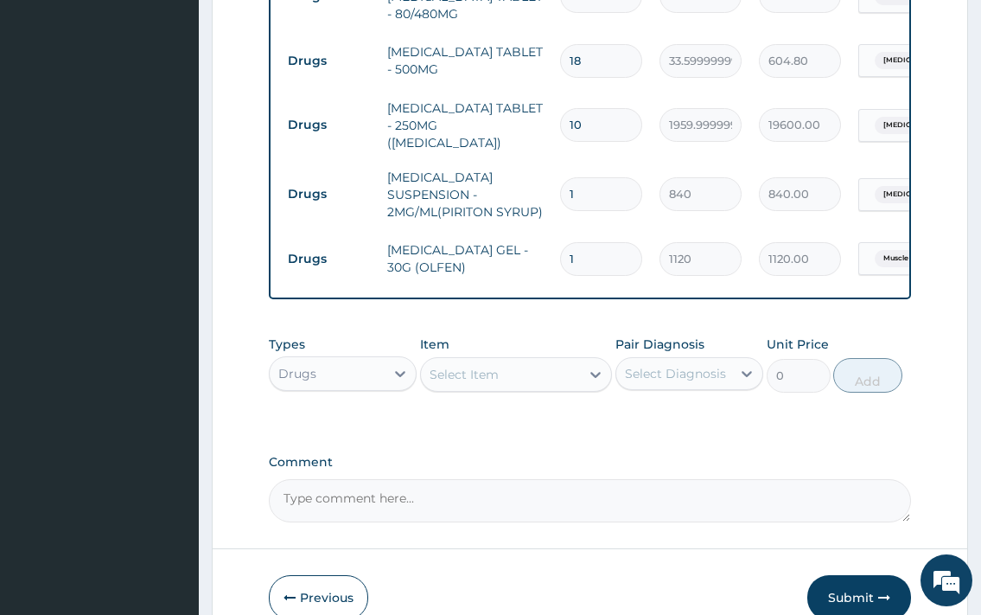
click at [855, 575] on button "Submit" at bounding box center [859, 597] width 104 height 45
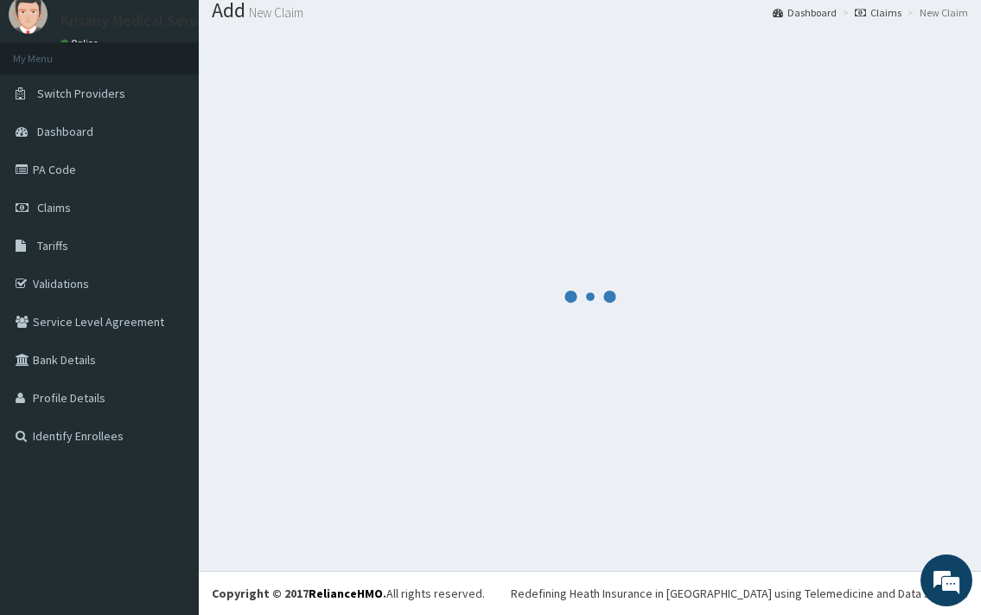
scroll to position [57, 0]
